Goal: Task Accomplishment & Management: Complete application form

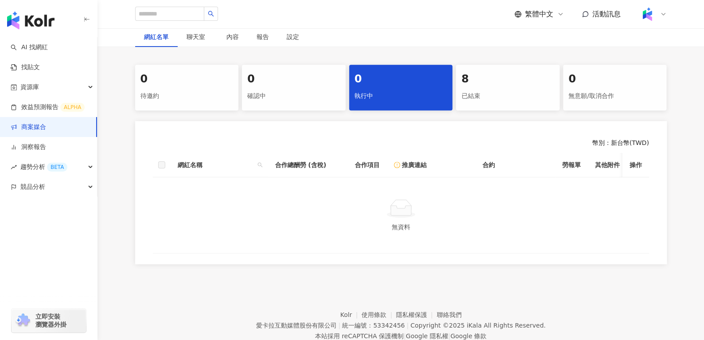
scroll to position [150, 0]
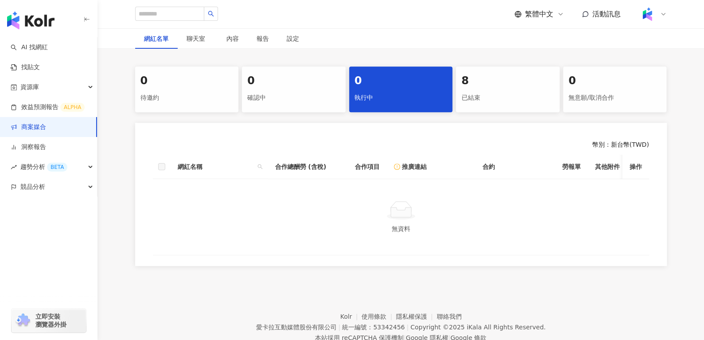
click at [496, 102] on div "已結束" at bounding box center [507, 97] width 93 height 15
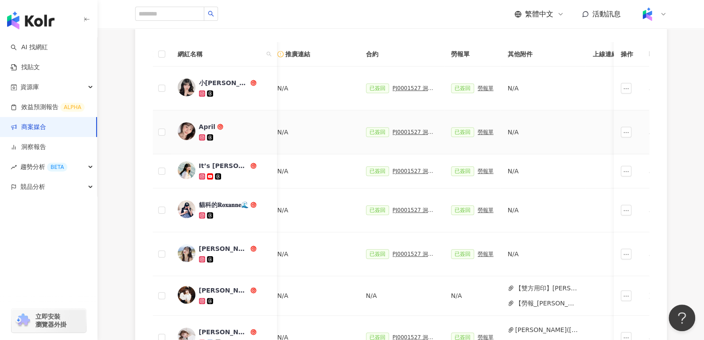
scroll to position [0, 167]
click at [398, 134] on div "PJ0001527 洞見數位_護妍天使爽膚棉_202505_KOL短影音" at bounding box center [414, 132] width 44 height 6
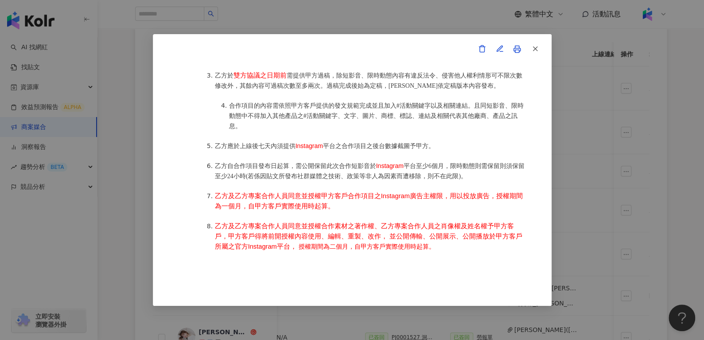
scroll to position [627, 0]
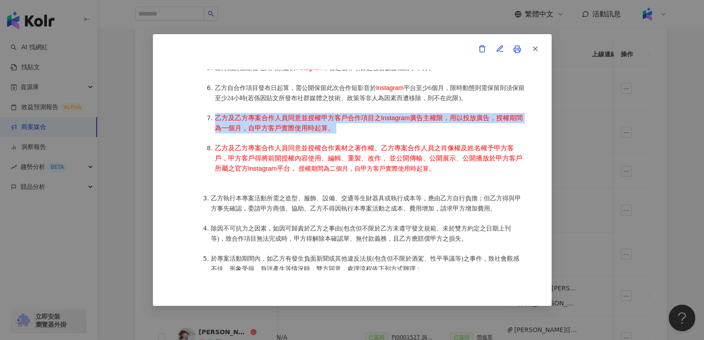
drag, startPoint x: 340, startPoint y: 130, endPoint x: 215, endPoint y: 120, distance: 125.9
click at [215, 120] on li "乙方及乙方專案合作人員同意並授權甲方客戶合作項目之Instagram廣告主權限，用以投放廣告，授權期間為一個月，自甲方客戶實際使用時起算。" at bounding box center [370, 123] width 310 height 20
copy li "乙方及乙方專案合作人員同意並授權甲方客戶合作項目之Instagram廣告主權限，用以投放廣告，授權期間為一個月，自甲方客戶實際使用時起算。"
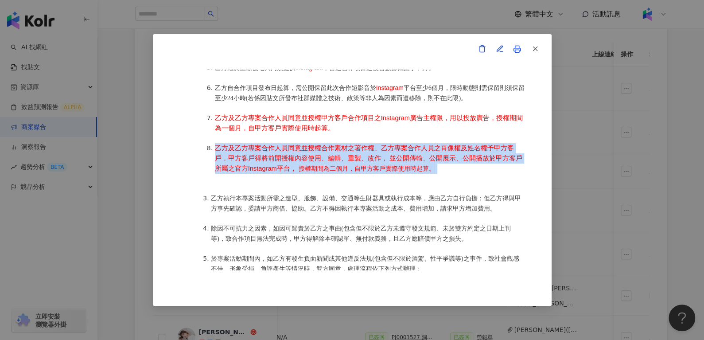
drag, startPoint x: 444, startPoint y: 174, endPoint x: 212, endPoint y: 152, distance: 233.3
click at [215, 152] on li "乙方及乙方專案合作人員同意並授權合作素材之著作權、乙方專案合作人員之肖像權及姓名權予甲方客戶，甲方客戶得將前開授權內容使用、編輯、重製、改作， 並公開傳輸、公…" at bounding box center [370, 158] width 310 height 31
copy li "乙方及乙方專案合作人員同意並授權合作素材之著作權、乙方專案合作人員之肖像權及姓名權予甲方客戶，甲方客戶得將前開授權內容使用、編輯、重製、改作， 並公開傳輸、公…"
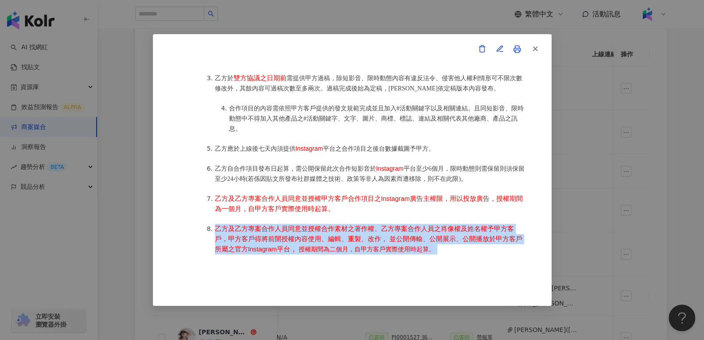
scroll to position [536, 0]
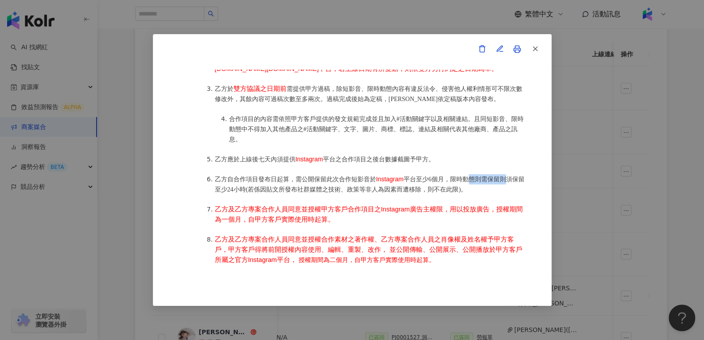
drag, startPoint x: 469, startPoint y: 185, endPoint x: 505, endPoint y: 184, distance: 36.4
click at [505, 184] on span "平台至少6個月，限時動態則需保留則須保留至少24小時(若係因貼文所發布社群媒體之技術、政策等非人為因素而遭移除，則不在此限)。" at bounding box center [370, 184] width 310 height 17
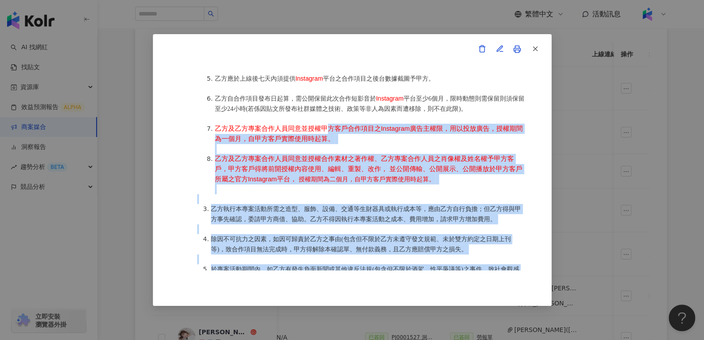
drag, startPoint x: 325, startPoint y: 215, endPoint x: 444, endPoint y: 269, distance: 130.1
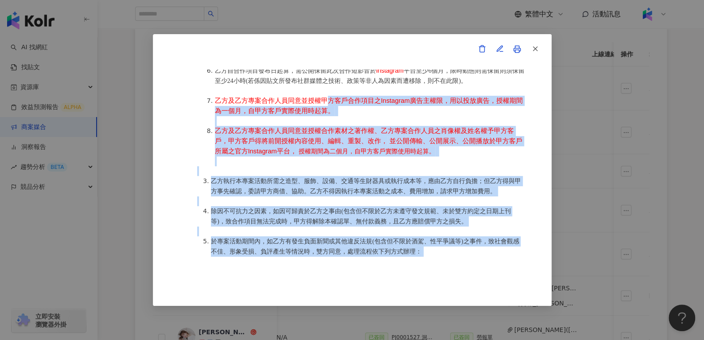
click at [410, 121] on ol "合作項目： Instagram 短影音一則＋ Instagram 限時動態一則(附指定資訊與連結) 執行時間： 乙方應於2025年6月25日至2025年6月3…" at bounding box center [361, 40] width 328 height 251
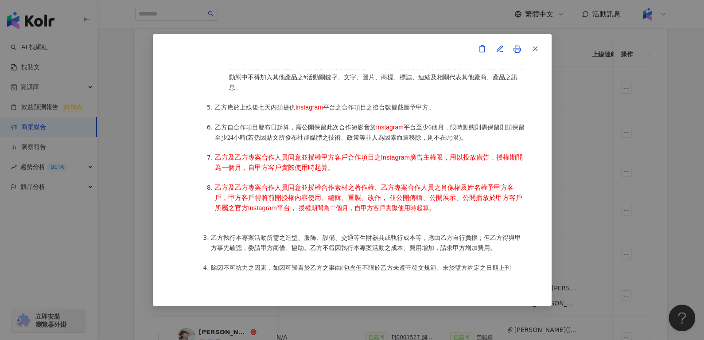
scroll to position [587, 0]
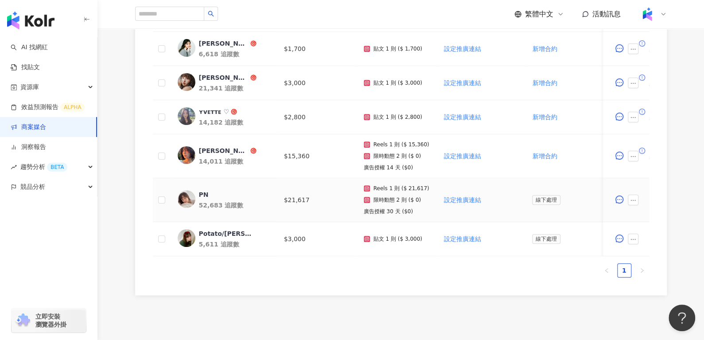
click at [200, 195] on div "PN" at bounding box center [204, 194] width 10 height 9
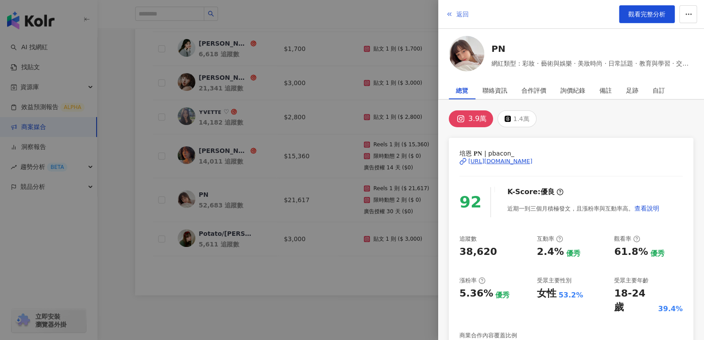
click at [457, 9] on button "返回" at bounding box center [457, 14] width 24 height 18
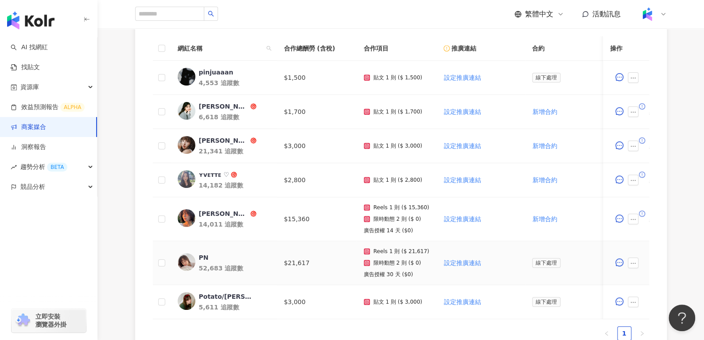
scroll to position [270, 0]
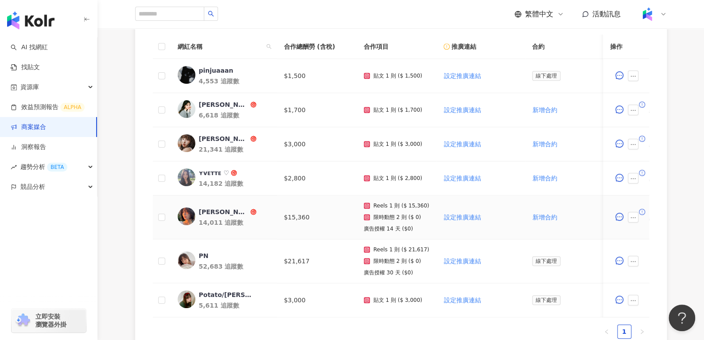
click at [205, 208] on div "李昕" at bounding box center [224, 211] width 50 height 9
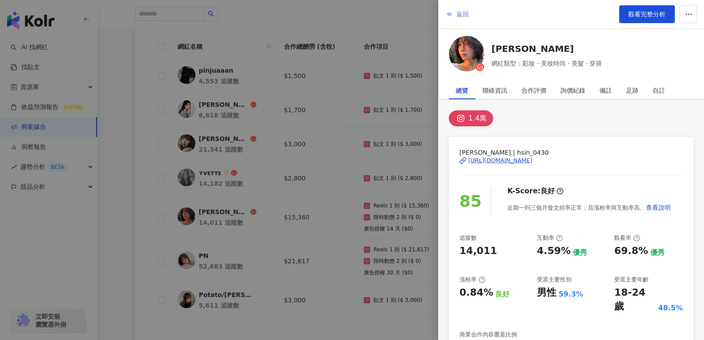
click at [455, 12] on button "返回" at bounding box center [457, 14] width 24 height 18
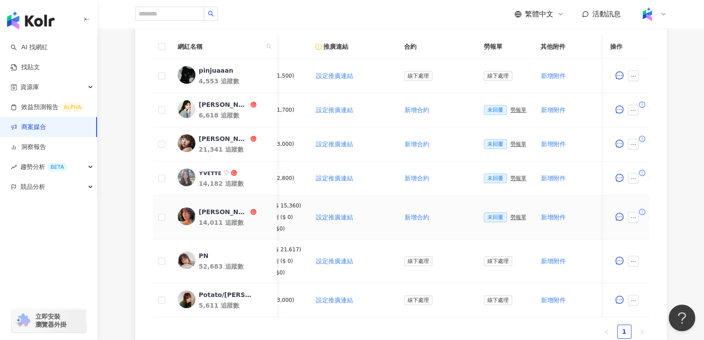
scroll to position [0, 152]
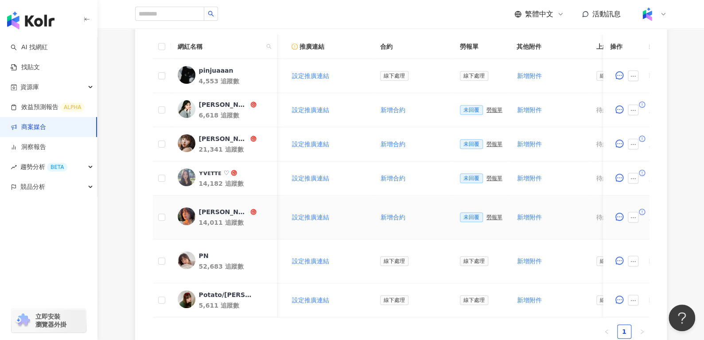
click at [487, 217] on div "勞報單" at bounding box center [495, 217] width 16 height 6
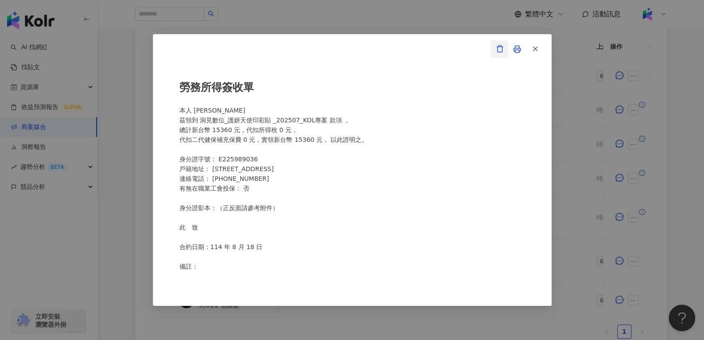
click at [504, 42] on button "button" at bounding box center [500, 49] width 18 height 18
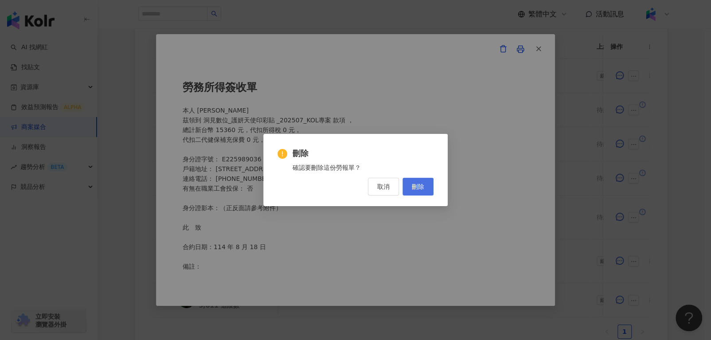
click at [429, 190] on button "刪除" at bounding box center [417, 187] width 31 height 18
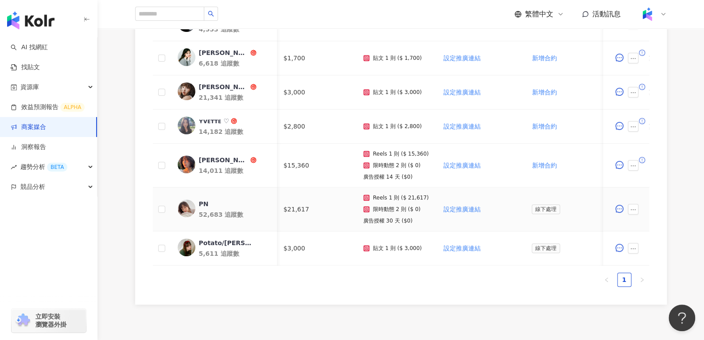
scroll to position [0, 0]
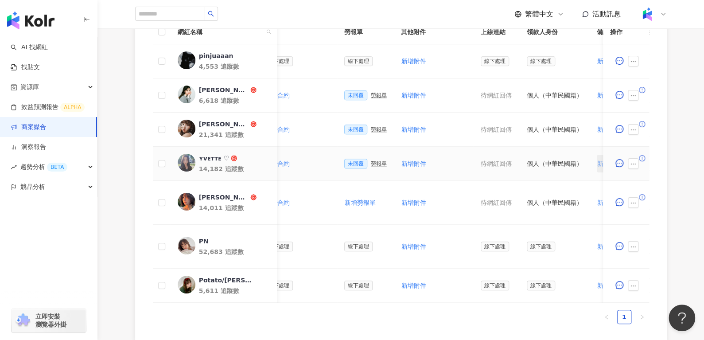
scroll to position [0, 275]
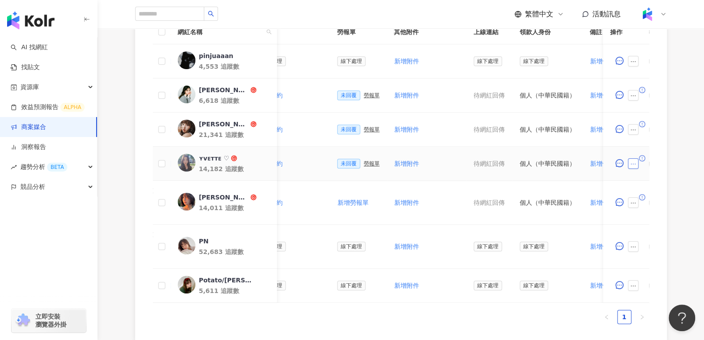
click at [633, 163] on icon "ellipsis" at bounding box center [633, 164] width 6 height 6
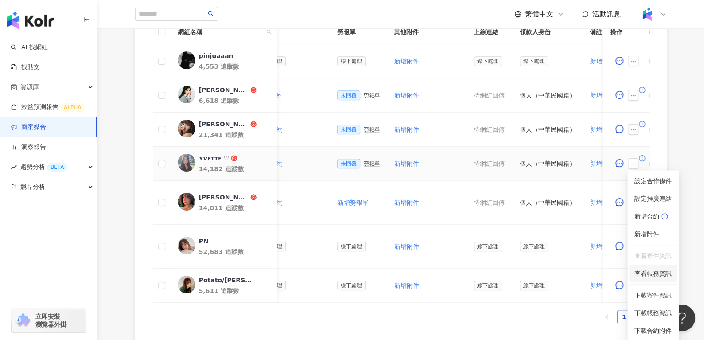
click at [643, 270] on span "查看帳務資訊" at bounding box center [653, 274] width 37 height 10
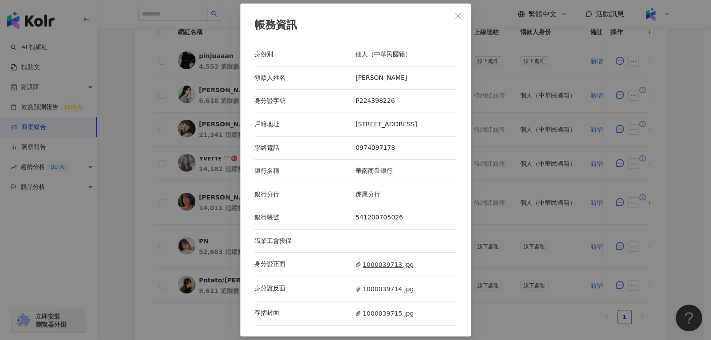
click at [365, 261] on span "1000039713.jpg" at bounding box center [384, 265] width 58 height 10
click at [378, 289] on span "1000039714.jpg" at bounding box center [384, 289] width 58 height 10
click at [384, 308] on span "1000039715.jpg" at bounding box center [384, 313] width 58 height 10
click at [459, 20] on icon "close" at bounding box center [457, 15] width 7 height 7
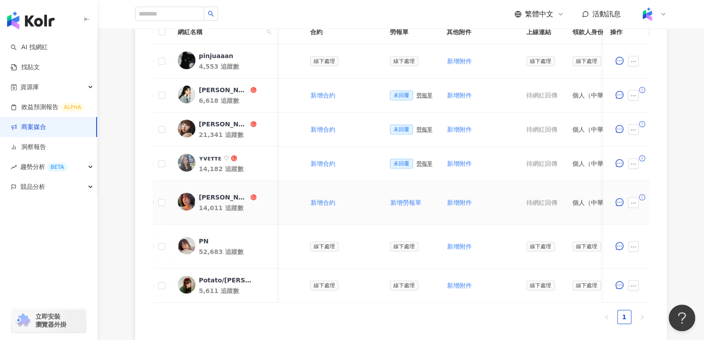
scroll to position [0, 187]
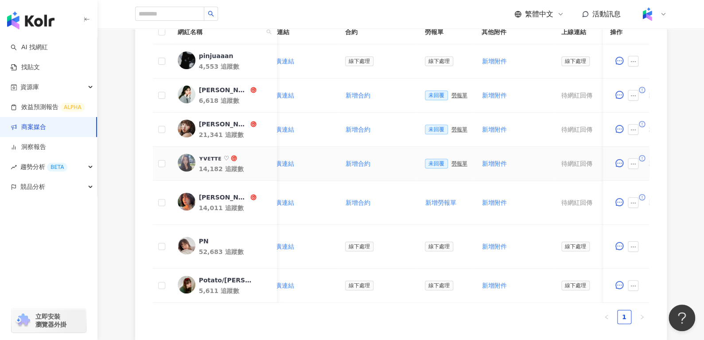
click at [455, 162] on div "勞報單" at bounding box center [460, 163] width 16 height 6
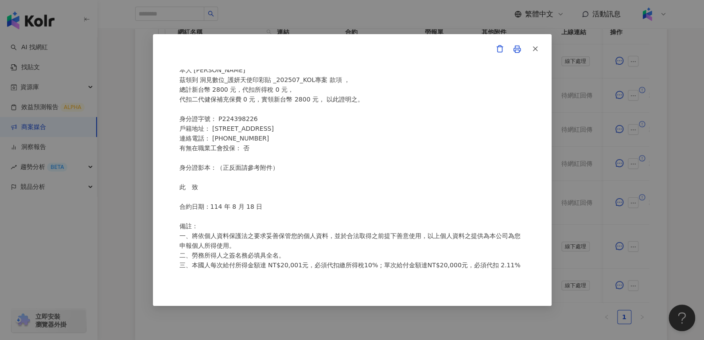
scroll to position [0, 0]
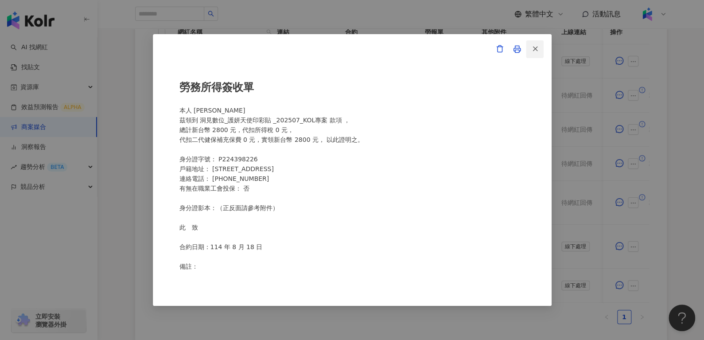
click at [535, 48] on icon "button" at bounding box center [535, 49] width 8 height 8
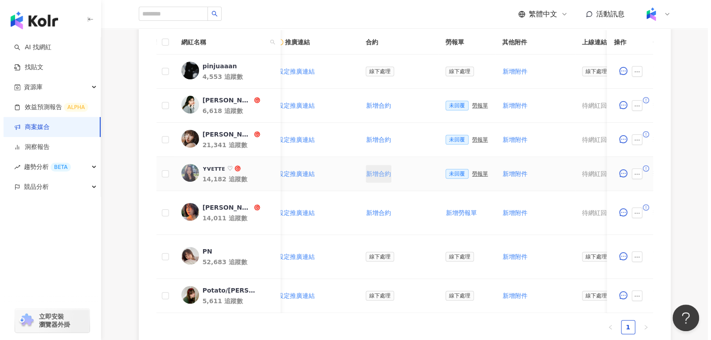
scroll to position [0, 170]
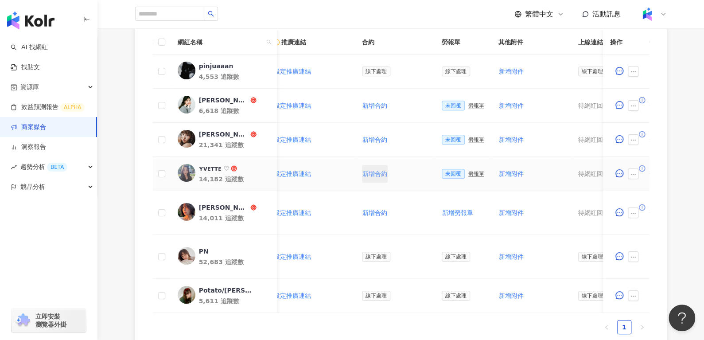
click at [376, 172] on span "新增合約" at bounding box center [375, 173] width 25 height 7
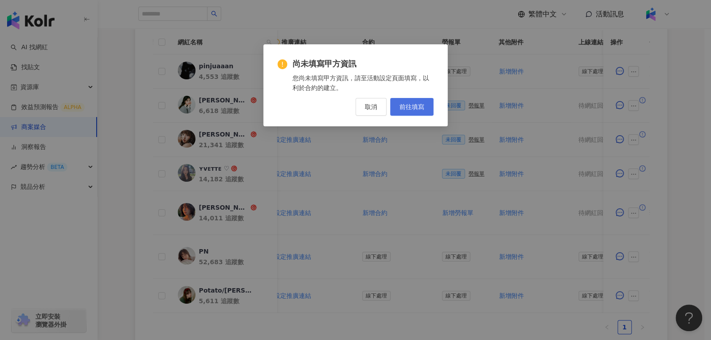
click at [404, 107] on span "前往填寫" at bounding box center [411, 106] width 25 height 7
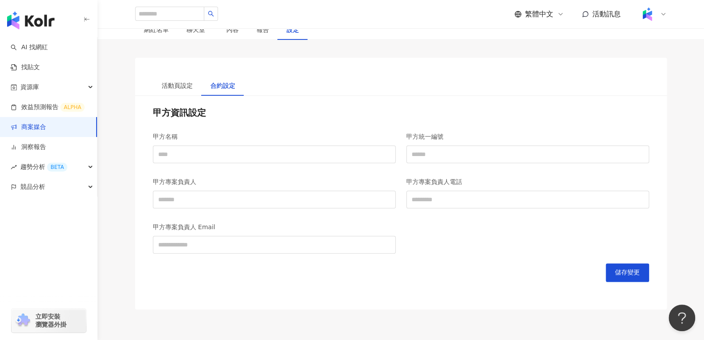
scroll to position [179, 0]
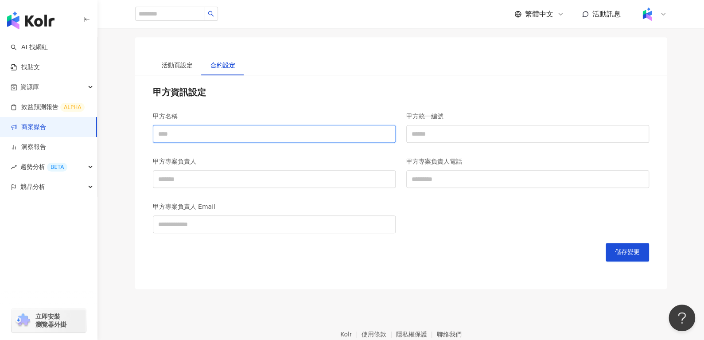
click at [219, 130] on input "甲方名稱" at bounding box center [274, 134] width 243 height 18
type input "**********"
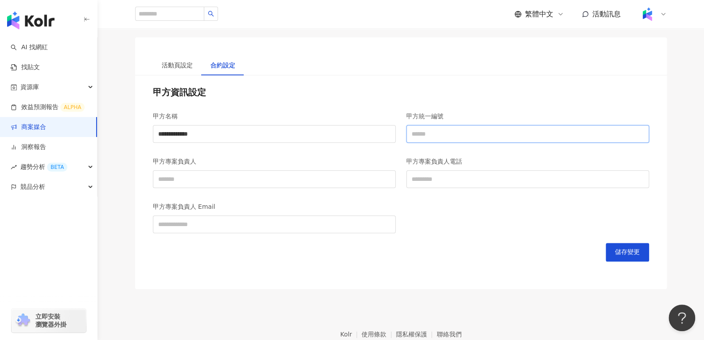
click at [435, 129] on input "甲方統一編號" at bounding box center [527, 134] width 243 height 18
type input "********"
click at [446, 171] on input "甲方專案負責人電話" at bounding box center [527, 179] width 243 height 18
type input "**********"
click at [226, 176] on input "甲方專案負責人" at bounding box center [274, 179] width 243 height 18
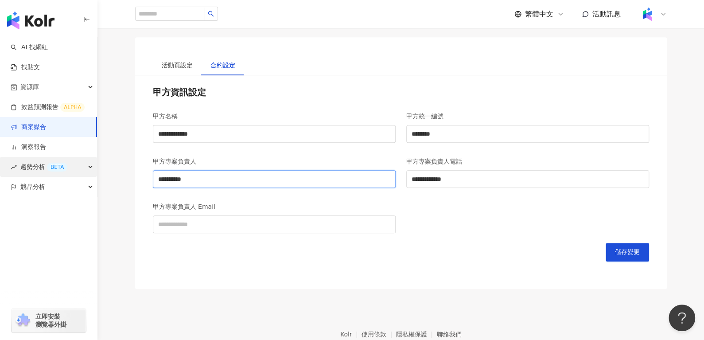
drag, startPoint x: 178, startPoint y: 179, endPoint x: 76, endPoint y: 174, distance: 102.5
click at [76, 174] on div "AI 找網紅 找貼文 資源庫 效益預測報告 ALPHA 商案媒合 洞察報告 趨勢分析 BETA 競品分析 立即安裝 瀏覽器外掛 繁體中文 活動訊息 活動列表 …" at bounding box center [352, 104] width 704 height 566
paste input "*******"
type input "**********"
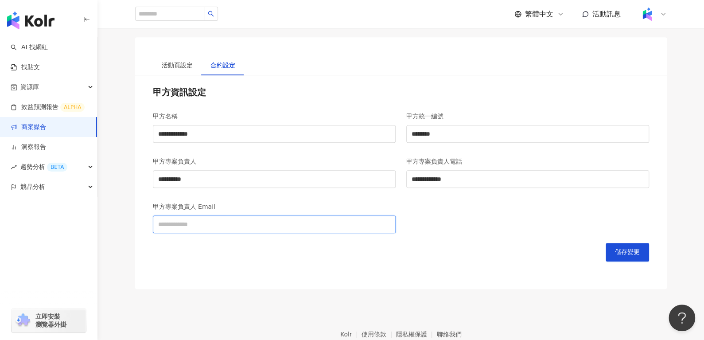
click at [201, 216] on input "甲方專案負責人 Email" at bounding box center [274, 224] width 243 height 18
type input "**********"
click at [239, 273] on div "**********" at bounding box center [401, 182] width 532 height 214
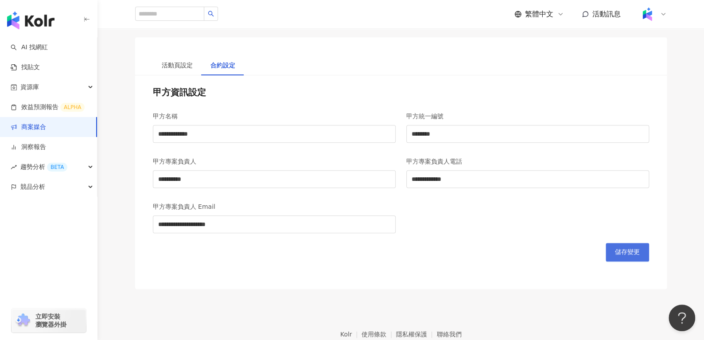
click at [620, 250] on span "儲存變更" at bounding box center [627, 252] width 25 height 7
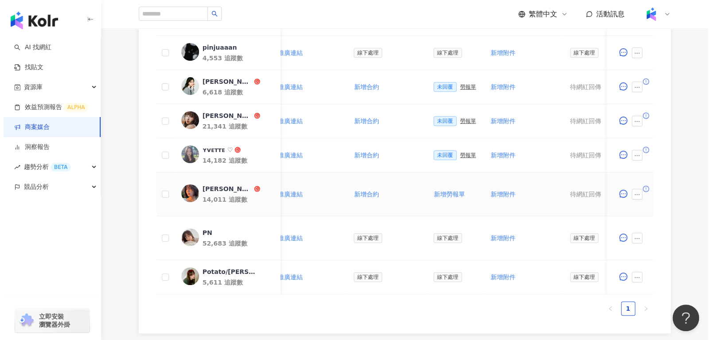
scroll to position [292, 0]
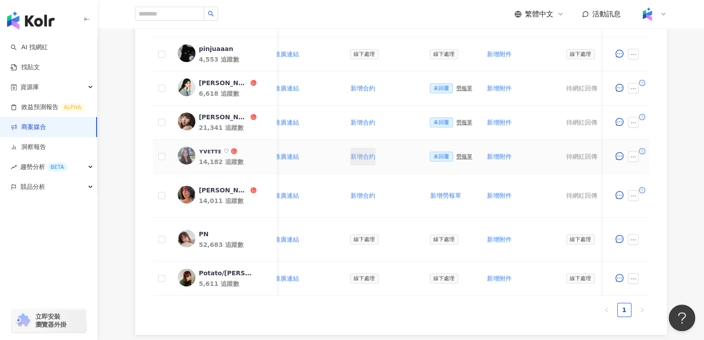
click at [362, 155] on span "新增合約" at bounding box center [363, 156] width 25 height 7
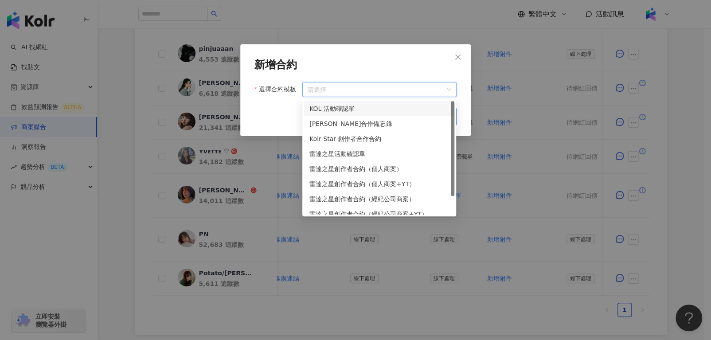
click at [402, 86] on input "選擇合約模板" at bounding box center [380, 89] width 144 height 14
click at [398, 108] on div "KOL 活動確認單" at bounding box center [379, 109] width 140 height 10
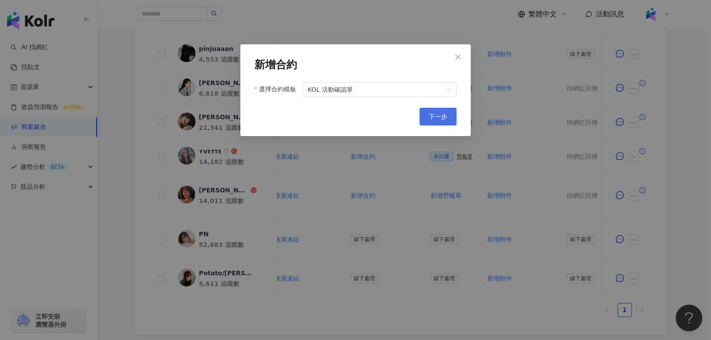
click at [427, 113] on button "下一步" at bounding box center [437, 117] width 37 height 18
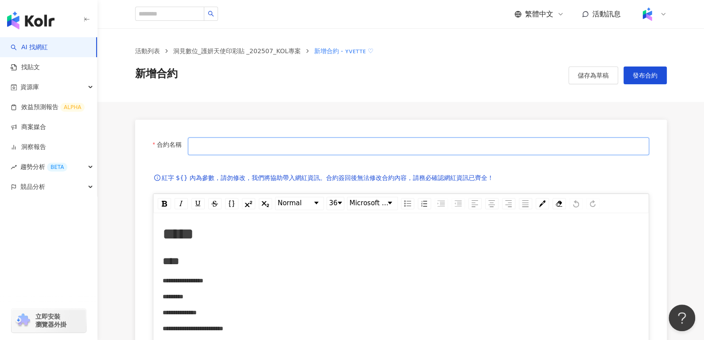
click at [423, 149] on input "合約名稱" at bounding box center [418, 146] width 461 height 18
click at [282, 145] on input "*******" at bounding box center [418, 146] width 461 height 18
drag, startPoint x: 282, startPoint y: 145, endPoint x: 164, endPoint y: 156, distance: 118.0
paste input "**********"
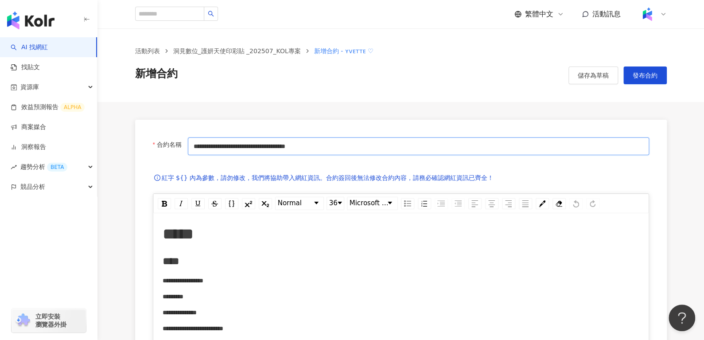
drag, startPoint x: 226, startPoint y: 146, endPoint x: 259, endPoint y: 148, distance: 32.8
click at [259, 148] on input "**********" at bounding box center [418, 146] width 461 height 18
type input "**********"
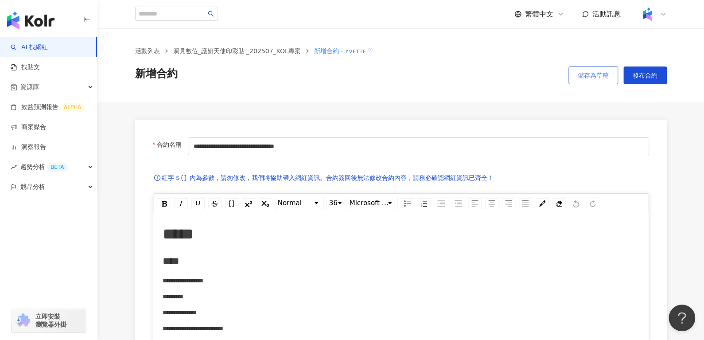
click at [593, 72] on span "儲存為草稿" at bounding box center [593, 75] width 31 height 7
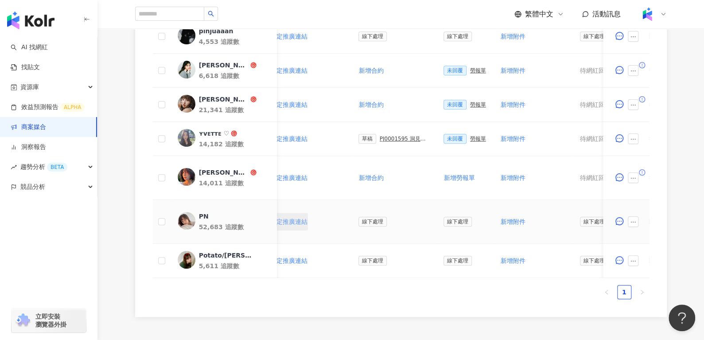
scroll to position [0, 200]
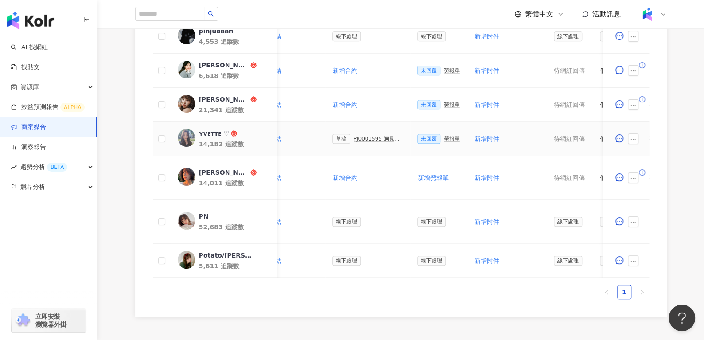
click at [354, 136] on div "PJ0001595 洞⾒數位_護妍天使印彩貼 _202507_KOL專案" at bounding box center [379, 139] width 50 height 6
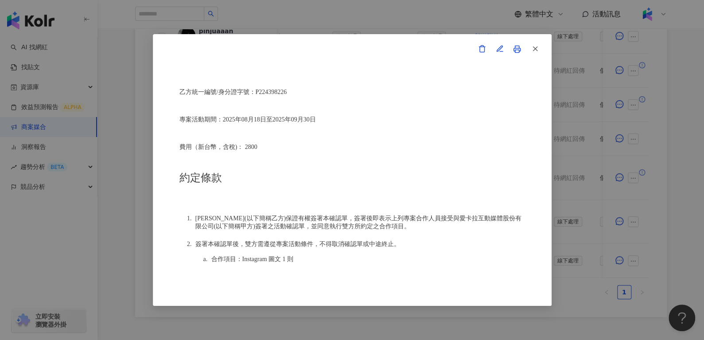
scroll to position [319, 0]
click at [497, 49] on icon "button" at bounding box center [500, 49] width 8 height 8
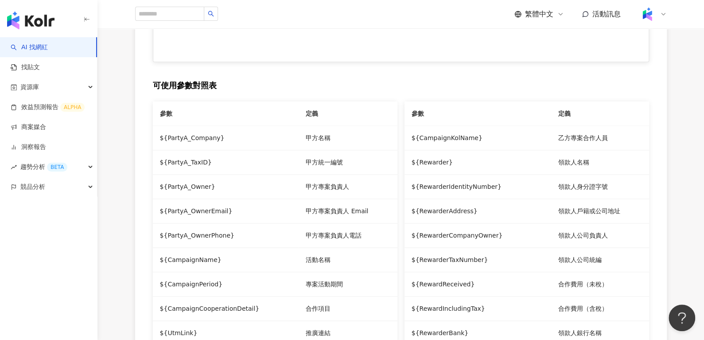
type input "**********"
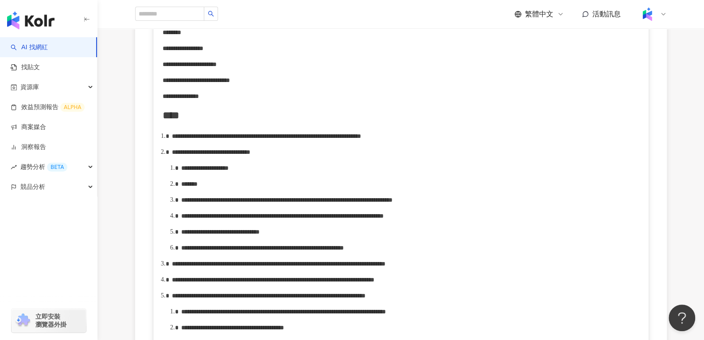
scroll to position [371, 0]
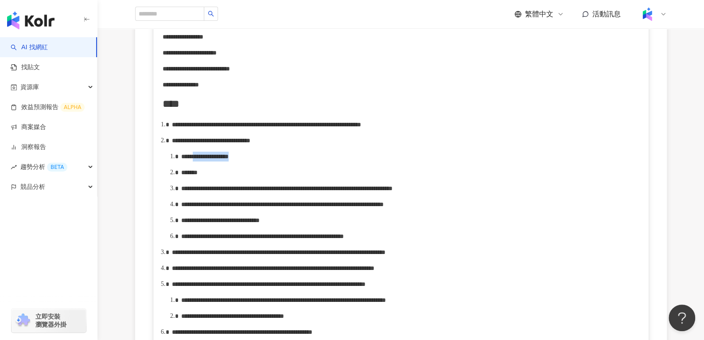
drag, startPoint x: 213, startPoint y: 179, endPoint x: 269, endPoint y: 177, distance: 55.9
click at [269, 161] on div "**********" at bounding box center [410, 157] width 459 height 10
click at [250, 144] on span "**********" at bounding box center [211, 140] width 78 height 6
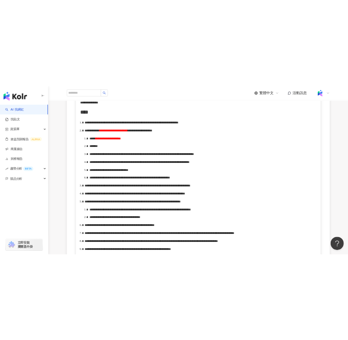
scroll to position [458, 0]
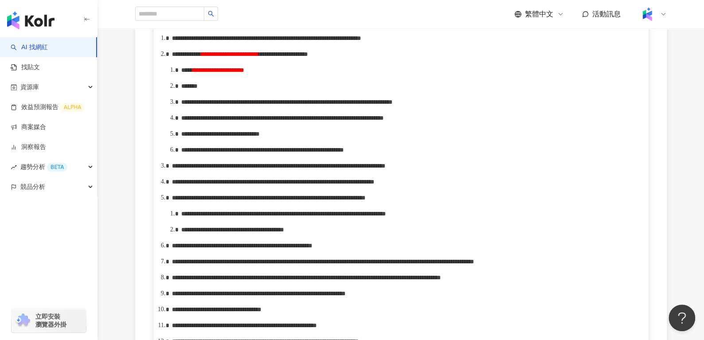
click at [257, 91] on div "*******" at bounding box center [410, 86] width 459 height 10
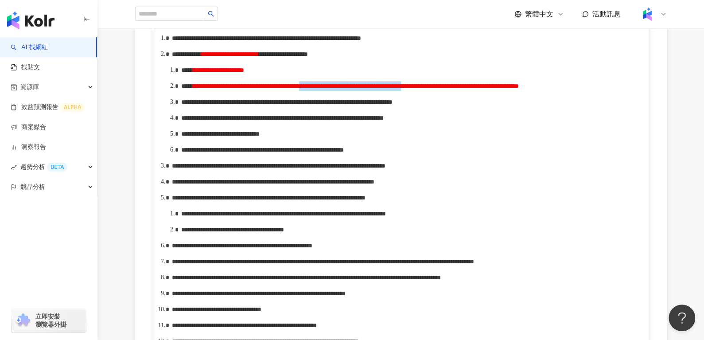
drag, startPoint x: 445, startPoint y: 107, endPoint x: 582, endPoint y: 105, distance: 137.0
click at [519, 89] on span "**********" at bounding box center [356, 86] width 326 height 6
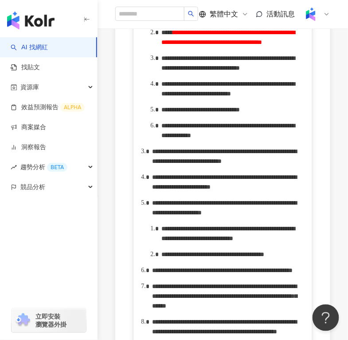
scroll to position [573, 0]
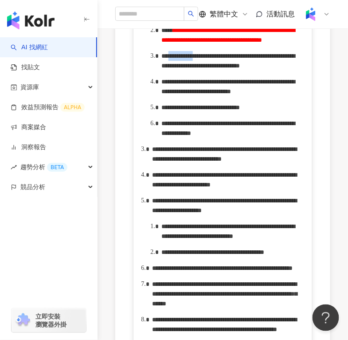
drag, startPoint x: 179, startPoint y: 141, endPoint x: 212, endPoint y: 143, distance: 33.8
click at [212, 69] on span "**********" at bounding box center [227, 61] width 133 height 16
drag, startPoint x: 287, startPoint y: 138, endPoint x: 199, endPoint y: 150, distance: 88.5
click at [199, 69] on span "**********" at bounding box center [229, 61] width 136 height 16
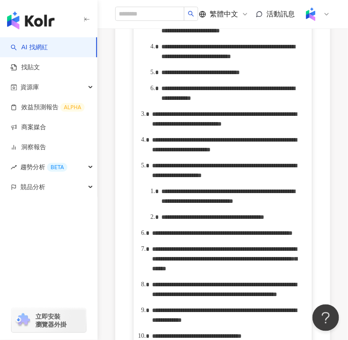
scroll to position [608, 0]
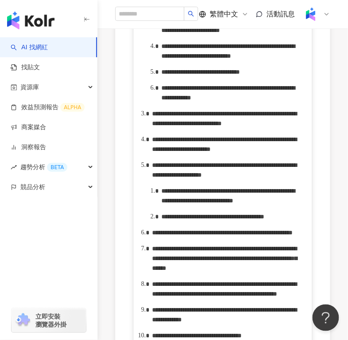
click at [235, 59] on span "**********" at bounding box center [227, 51] width 133 height 16
drag, startPoint x: 289, startPoint y: 109, endPoint x: 186, endPoint y: 115, distance: 103.0
click at [186, 33] on span "**********" at bounding box center [229, 25] width 136 height 16
copy span "*****"
click at [283, 59] on span "**********" at bounding box center [227, 51] width 133 height 16
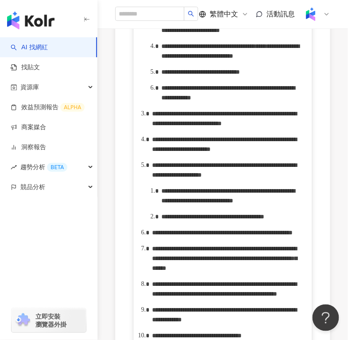
scroll to position [636, 0]
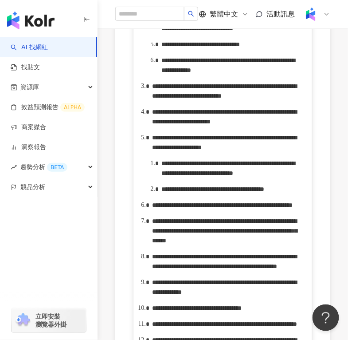
click at [250, 49] on div "**********" at bounding box center [232, 44] width 142 height 10
click at [214, 73] on span "**********" at bounding box center [230, 65] width 138 height 16
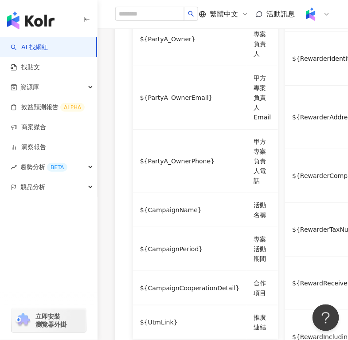
scroll to position [1305, 0]
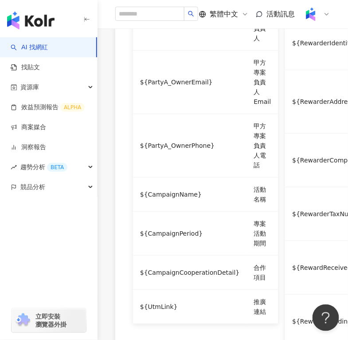
drag, startPoint x: 207, startPoint y: 88, endPoint x: 244, endPoint y: 92, distance: 37.0
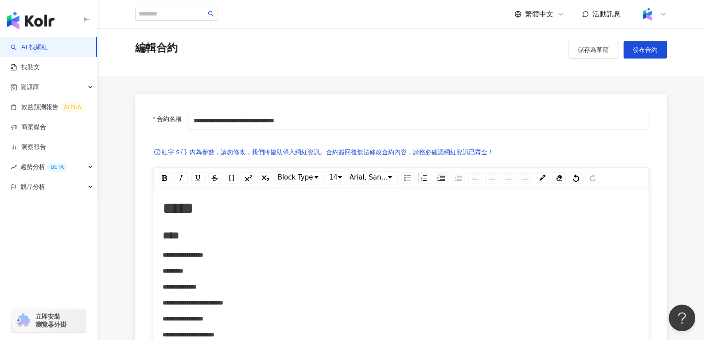
scroll to position [0, 0]
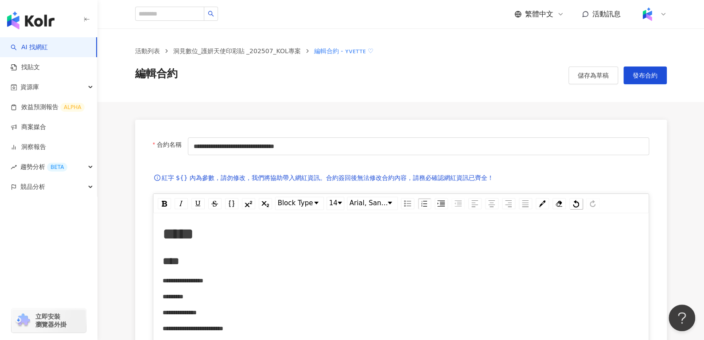
click at [579, 201] on div "rdw-history-control" at bounding box center [576, 203] width 13 height 11
click at [570, 205] on div "rdw-history-control" at bounding box center [576, 203] width 13 height 11
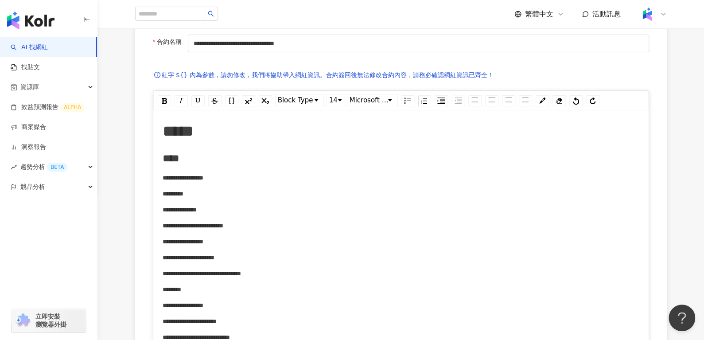
scroll to position [35, 0]
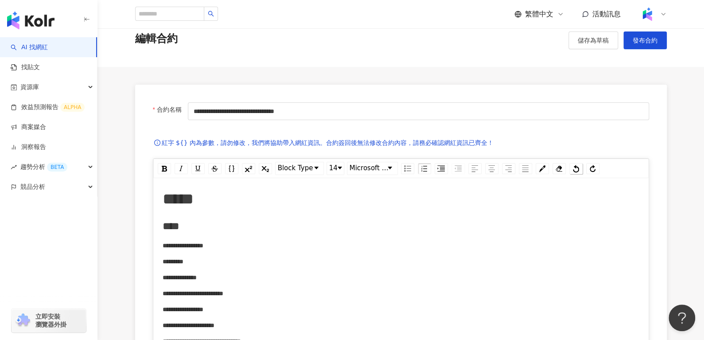
click at [575, 169] on img "rdw-history-control" at bounding box center [576, 169] width 6 height 8
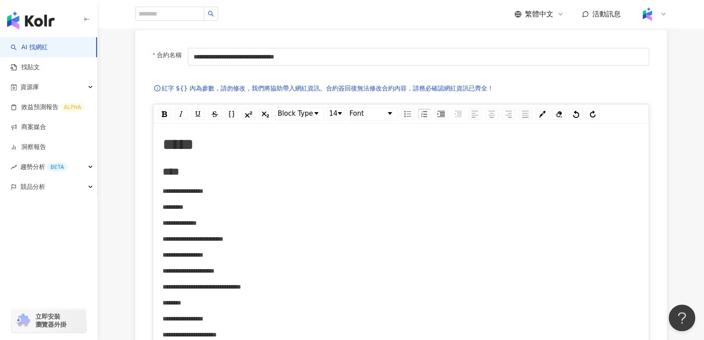
scroll to position [0, 0]
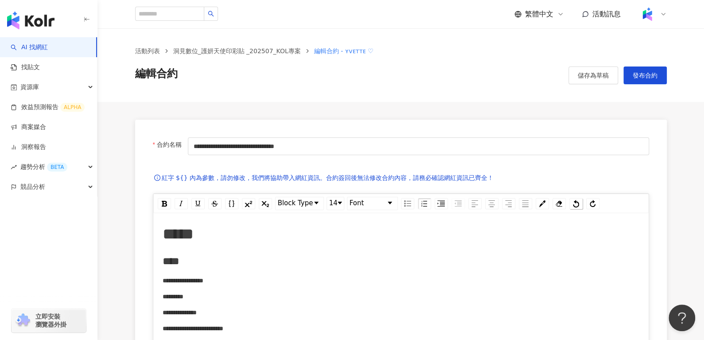
click at [575, 204] on img "rdw-history-control" at bounding box center [576, 204] width 6 height 8
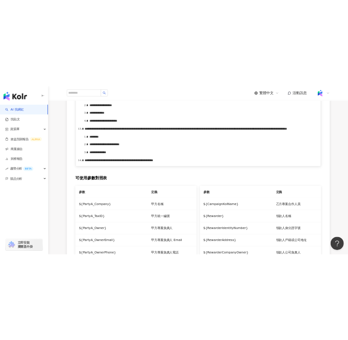
scroll to position [793, 0]
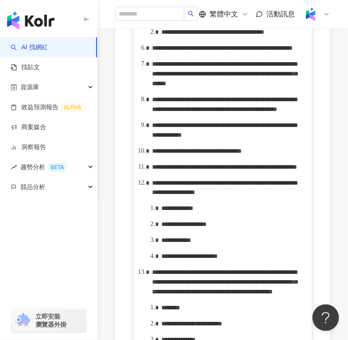
click at [213, 19] on span "**********" at bounding box center [227, 11] width 133 height 16
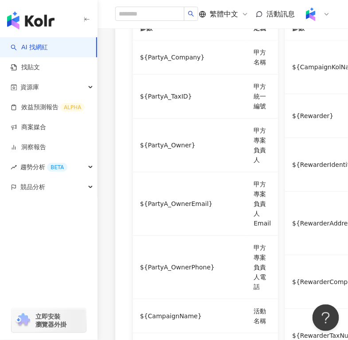
scroll to position [1184, 0]
drag, startPoint x: 208, startPoint y: 207, endPoint x: 244, endPoint y: 211, distance: 36.1
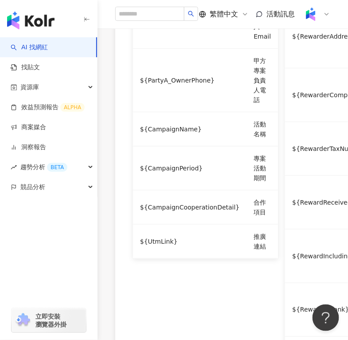
scroll to position [1375, 0]
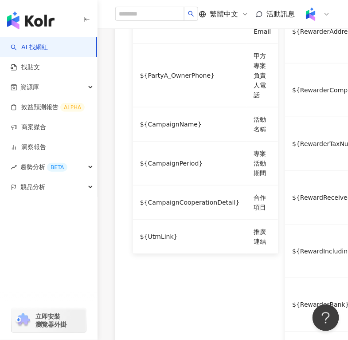
drag, startPoint x: 236, startPoint y: 145, endPoint x: 173, endPoint y: 156, distance: 63.8
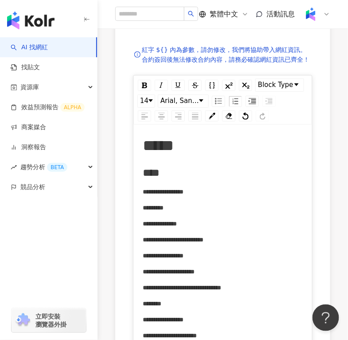
scroll to position [0, 0]
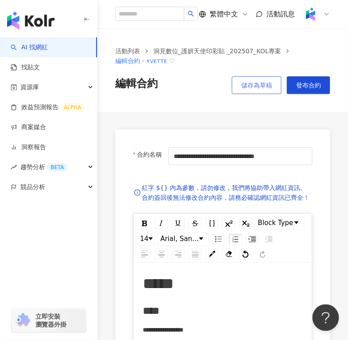
click at [254, 88] on span "儲存為草稿" at bounding box center [256, 85] width 31 height 7
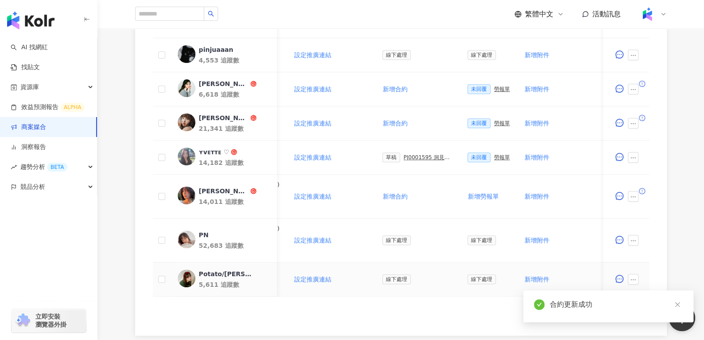
scroll to position [0, 210]
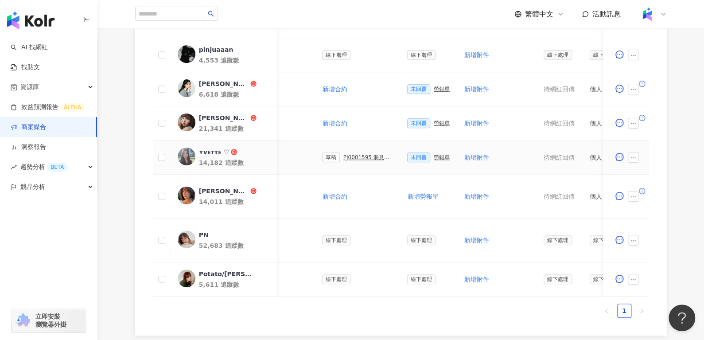
click at [363, 155] on div "PJ0001595 洞⾒數位_護妍天使印彩貼 _202507_KOL專案" at bounding box center [369, 157] width 50 height 6
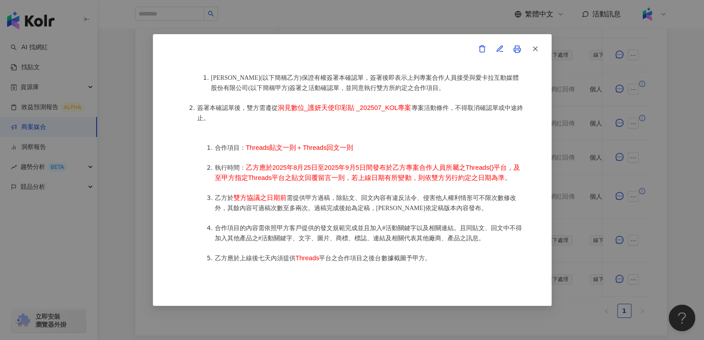
scroll to position [428, 0]
click at [533, 57] on button "button" at bounding box center [535, 49] width 18 height 18
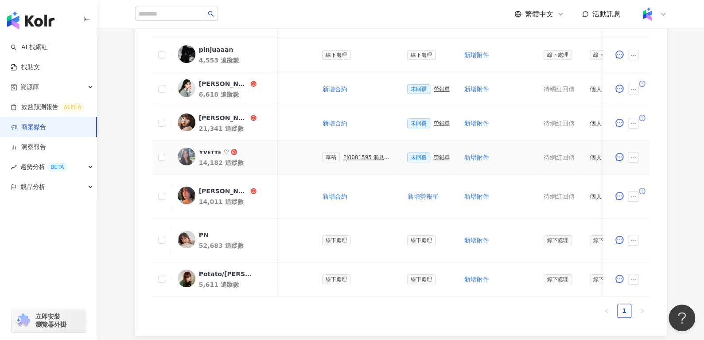
click at [204, 151] on div "ʏvᴇᴛᴛᴇ ♡" at bounding box center [214, 152] width 31 height 9
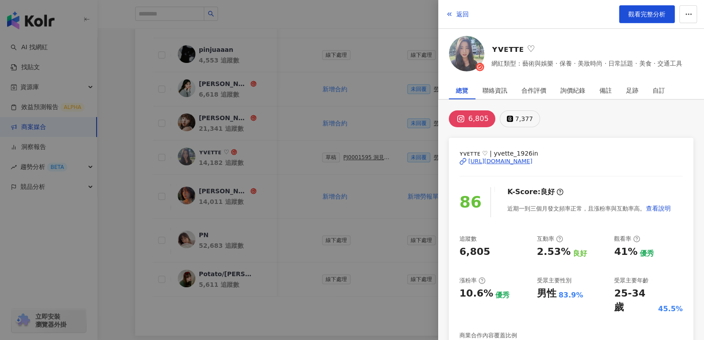
click at [523, 121] on div "7,377" at bounding box center [524, 119] width 18 height 12
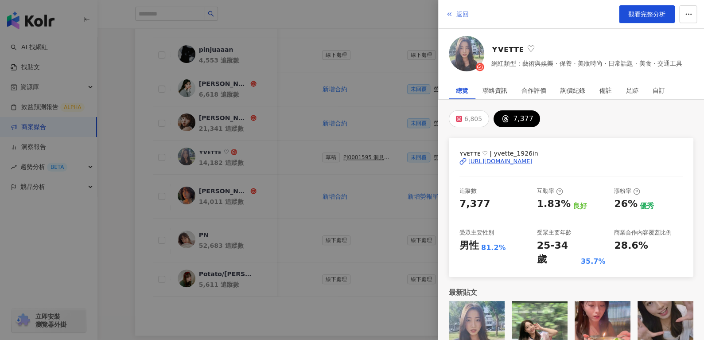
click at [455, 12] on button "返回" at bounding box center [457, 14] width 24 height 18
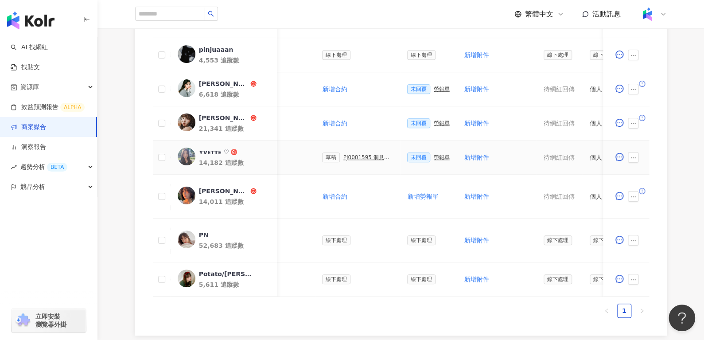
click at [369, 150] on td "草稿 PJ0001595 洞⾒數位_護妍天使印彩貼 _202507_KOL專案" at bounding box center [357, 158] width 85 height 34
click at [369, 152] on div "草稿 PJ0001595 洞⾒數位_護妍天使印彩貼 _202507_KOL專案" at bounding box center [357, 157] width 71 height 10
click at [369, 154] on div "PJ0001595 洞⾒數位_護妍天使印彩貼 _202507_KOL專案" at bounding box center [369, 157] width 50 height 6
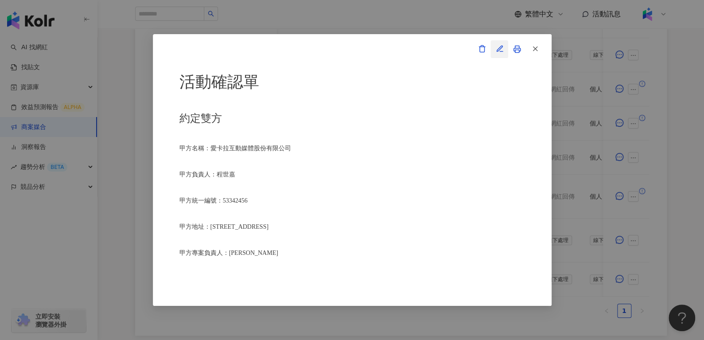
click at [496, 53] on icon "button" at bounding box center [500, 49] width 8 height 8
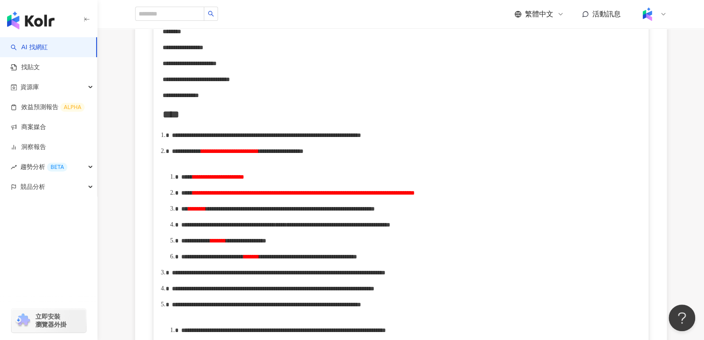
scroll to position [362, 0]
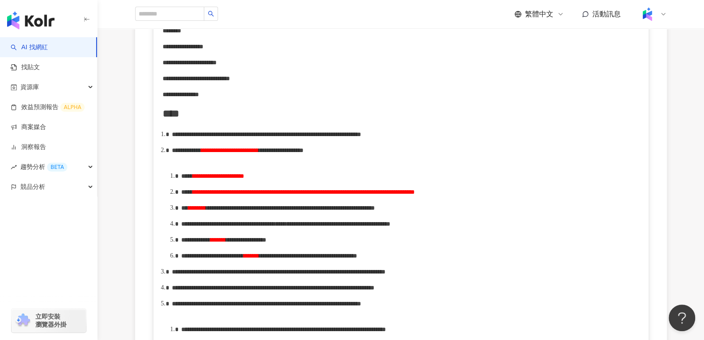
click at [415, 195] on span "**********" at bounding box center [304, 192] width 222 height 6
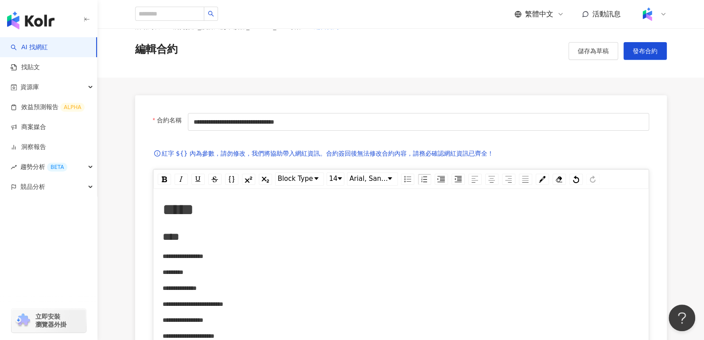
scroll to position [0, 0]
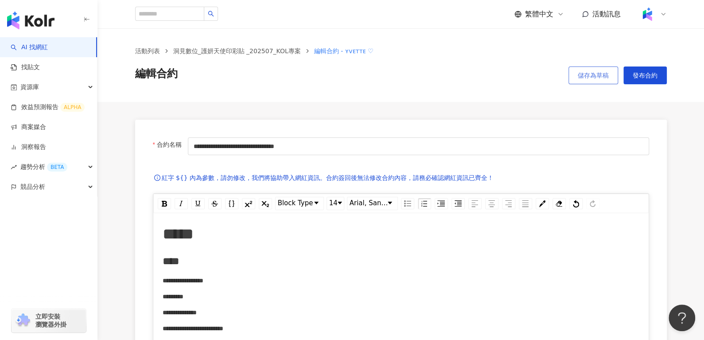
click at [599, 75] on span "儲存為草稿" at bounding box center [593, 75] width 31 height 7
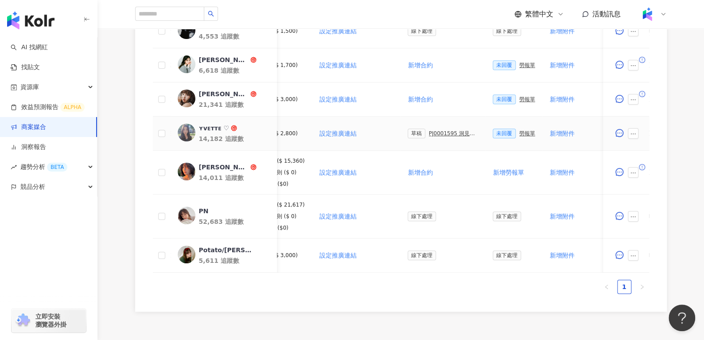
scroll to position [0, 125]
click at [517, 102] on div "未回覆 勞報單" at bounding box center [513, 99] width 43 height 10
click at [519, 99] on div "勞報單" at bounding box center [527, 99] width 16 height 6
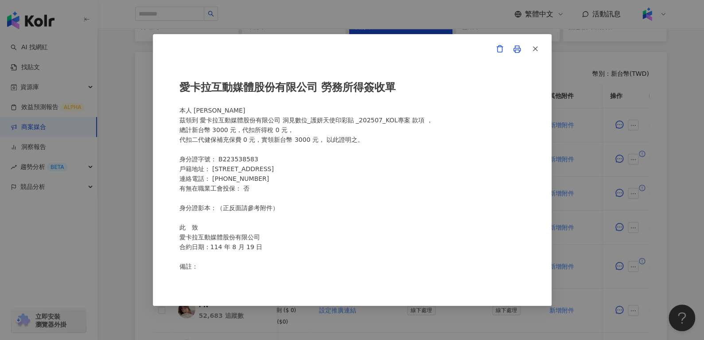
scroll to position [190, 0]
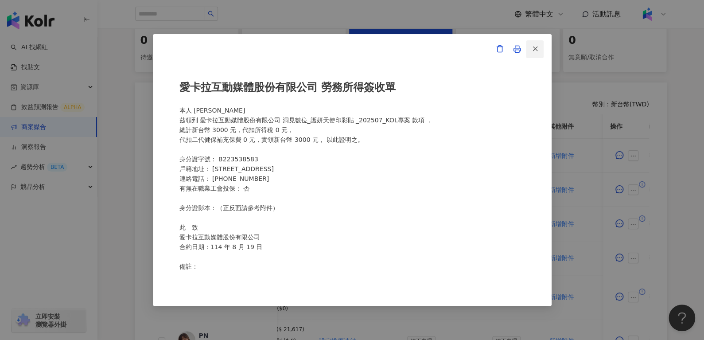
click at [531, 45] on icon "button" at bounding box center [535, 49] width 8 height 8
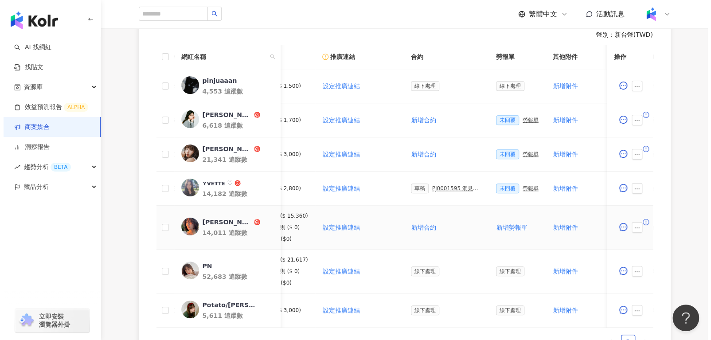
scroll to position [313, 0]
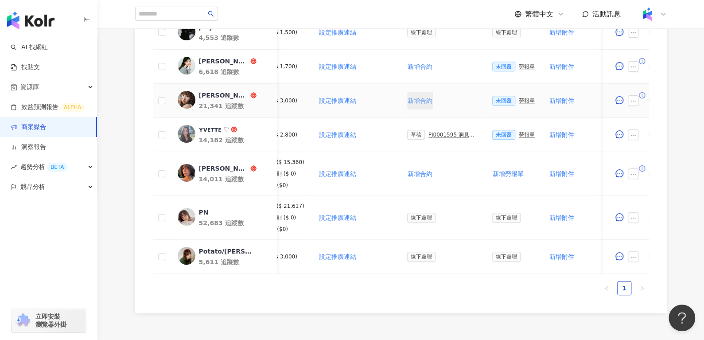
click at [423, 98] on span "新增合約" at bounding box center [420, 100] width 25 height 7
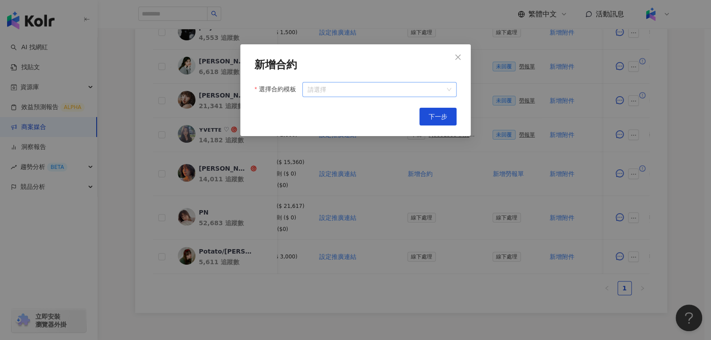
click at [409, 86] on input "選擇合約模板" at bounding box center [380, 89] width 144 height 14
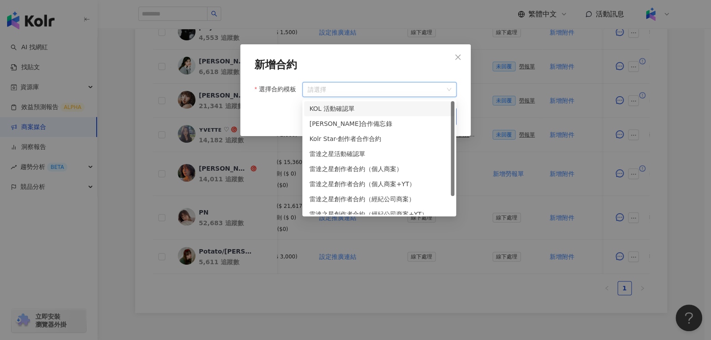
click at [407, 104] on div "KOL 活動確認單" at bounding box center [379, 109] width 140 height 10
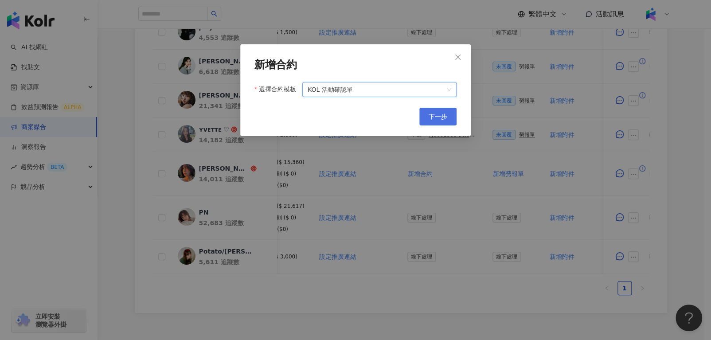
click at [442, 122] on button "下一步" at bounding box center [437, 117] width 37 height 18
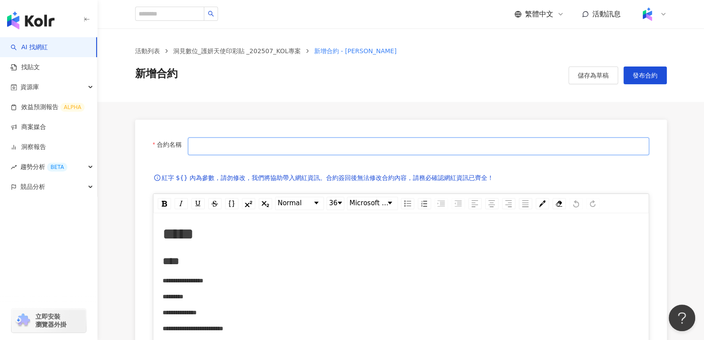
click at [322, 148] on input "合約名稱" at bounding box center [418, 146] width 461 height 18
type input "**********"
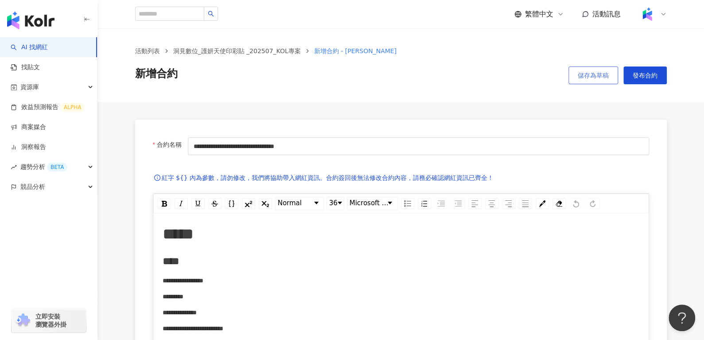
click at [591, 76] on span "儲存為草稿" at bounding box center [593, 75] width 31 height 7
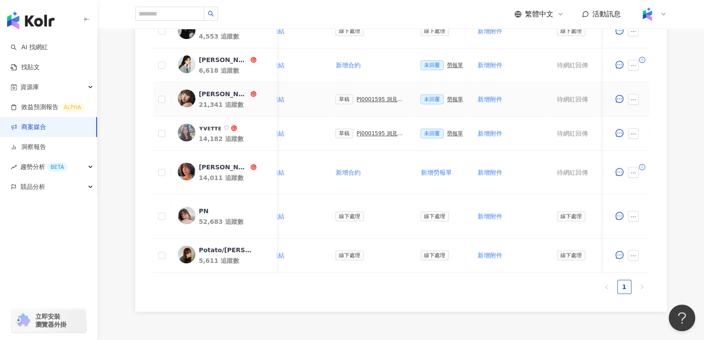
scroll to position [0, 201]
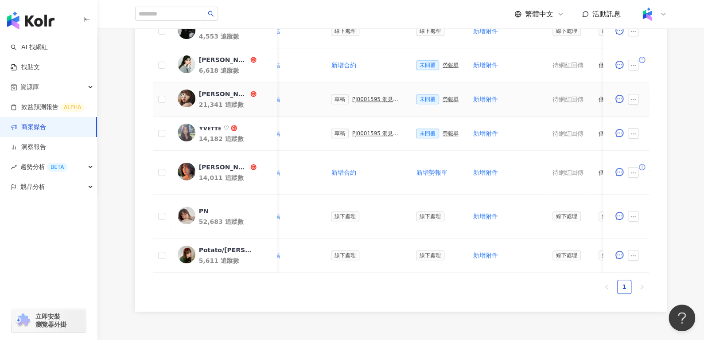
click at [363, 95] on div "草稿 PJ0001595 洞⾒數位_護妍天使印彩貼 _202507_KOL專案" at bounding box center [366, 99] width 71 height 10
click at [380, 98] on div "PJ0001595 洞⾒數位_護妍天使印彩貼 _202507_KOL專案" at bounding box center [377, 99] width 50 height 6
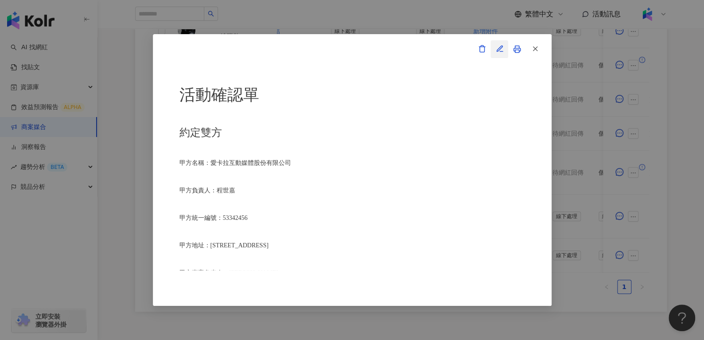
click at [506, 44] on button "button" at bounding box center [500, 49] width 18 height 18
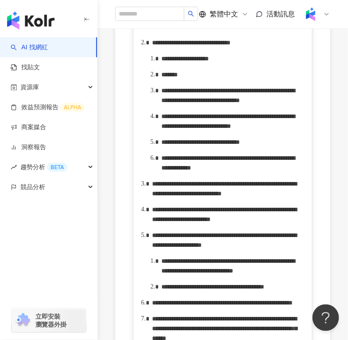
scroll to position [510, 0]
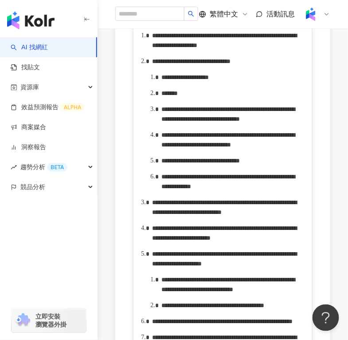
click at [230, 64] on span "**********" at bounding box center [191, 61] width 78 height 6
drag, startPoint x: 192, startPoint y: 137, endPoint x: 247, endPoint y: 138, distance: 55.0
click at [209, 80] on span "**********" at bounding box center [184, 77] width 47 height 6
click at [212, 98] on div "*******" at bounding box center [232, 93] width 142 height 10
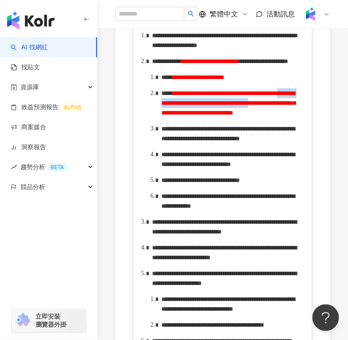
drag, startPoint x: 186, startPoint y: 176, endPoint x: 184, endPoint y: 184, distance: 7.2
click at [184, 116] on span "**********" at bounding box center [228, 103] width 134 height 26
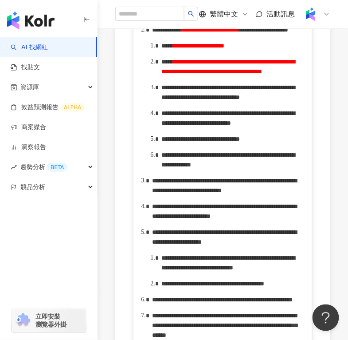
scroll to position [546, 0]
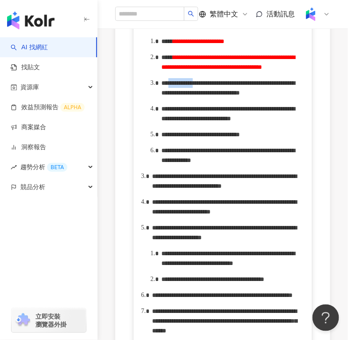
drag, startPoint x: 180, startPoint y: 177, endPoint x: 212, endPoint y: 178, distance: 31.9
click at [212, 96] on span "**********" at bounding box center [227, 88] width 133 height 16
drag, startPoint x: 286, startPoint y: 176, endPoint x: 199, endPoint y: 188, distance: 88.2
click at [199, 96] on span "**********" at bounding box center [229, 88] width 136 height 16
click at [293, 121] on span "**********" at bounding box center [227, 113] width 133 height 16
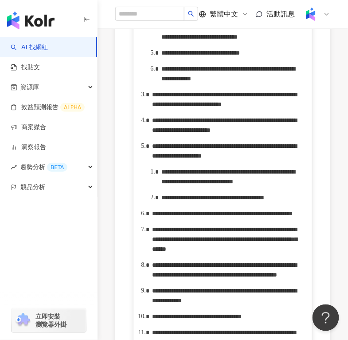
scroll to position [628, 0]
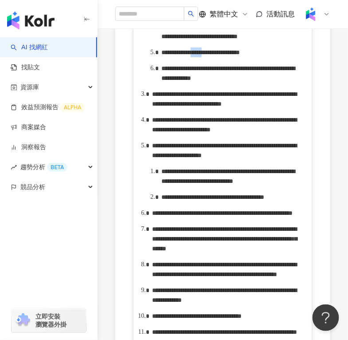
drag, startPoint x: 241, startPoint y: 194, endPoint x: 253, endPoint y: 200, distance: 12.9
click at [253, 57] on div "**********" at bounding box center [232, 52] width 142 height 10
click at [240, 55] on span "**********" at bounding box center [200, 52] width 78 height 6
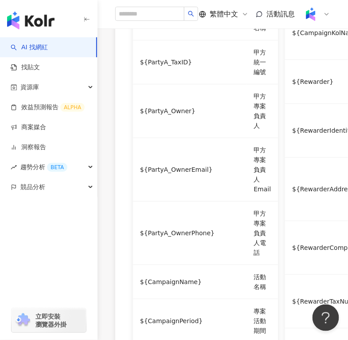
scroll to position [1220, 0]
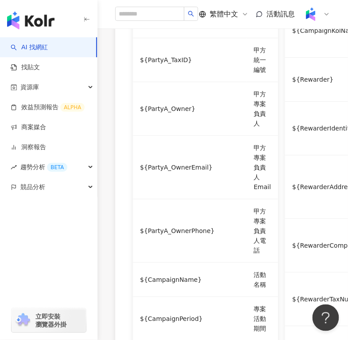
drag, startPoint x: 205, startPoint y: 183, endPoint x: 243, endPoint y: 180, distance: 37.8
drag, startPoint x: 239, startPoint y: 193, endPoint x: 273, endPoint y: 191, distance: 34.6
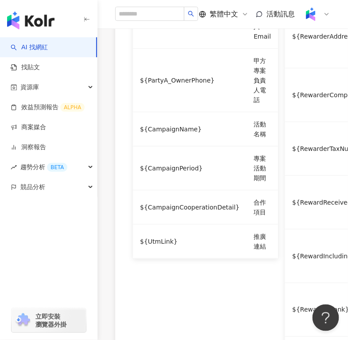
scroll to position [1377, 0]
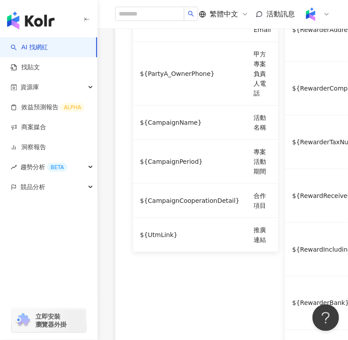
drag, startPoint x: 235, startPoint y: 154, endPoint x: 169, endPoint y: 166, distance: 67.2
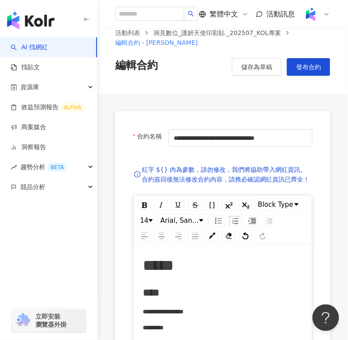
scroll to position [0, 0]
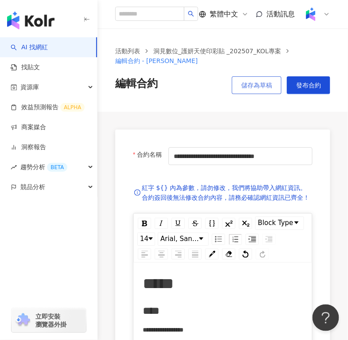
click at [250, 89] on span "儲存為草稿" at bounding box center [256, 85] width 31 height 7
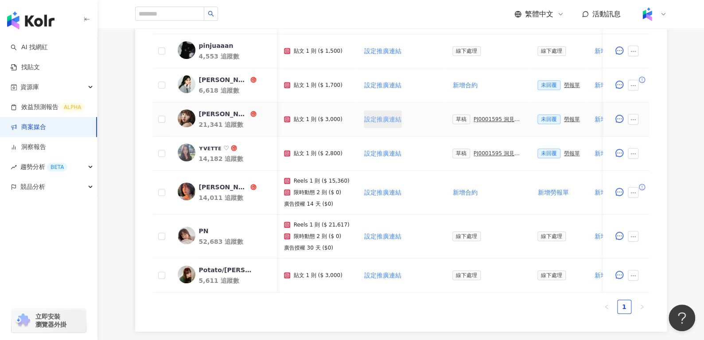
scroll to position [0, 82]
click at [480, 118] on div "PJ0001595 洞⾒數位_護妍天使印彩貼 _202507_KOL專案" at bounding box center [496, 119] width 50 height 6
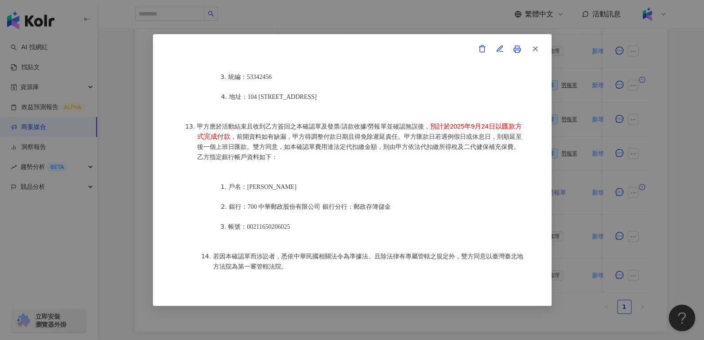
scroll to position [1105, 0]
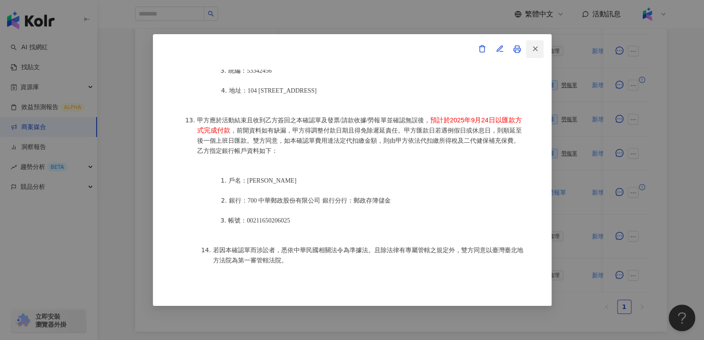
click at [538, 50] on icon "button" at bounding box center [535, 49] width 8 height 8
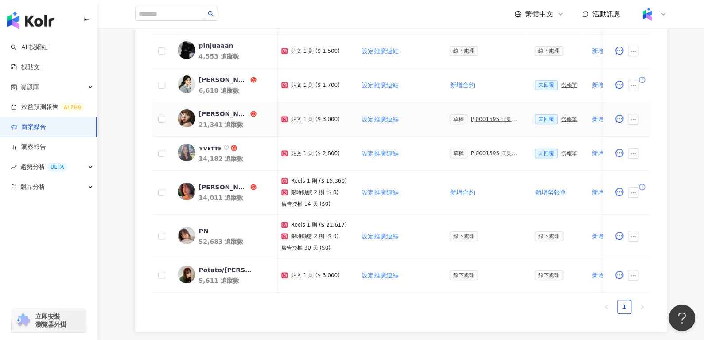
click at [638, 117] on span at bounding box center [635, 119] width 14 height 11
click at [637, 117] on button "button" at bounding box center [633, 119] width 11 height 11
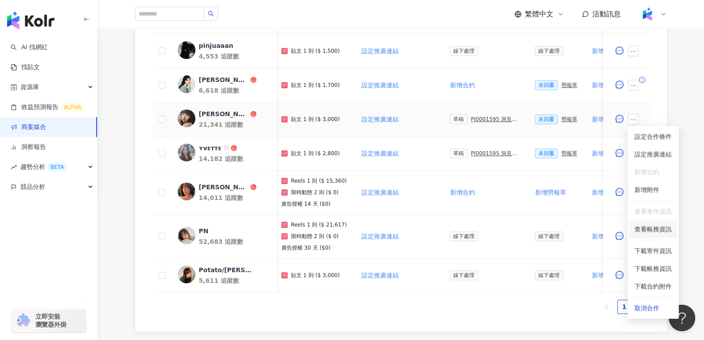
click at [635, 230] on span "查看帳務資訊" at bounding box center [653, 229] width 37 height 10
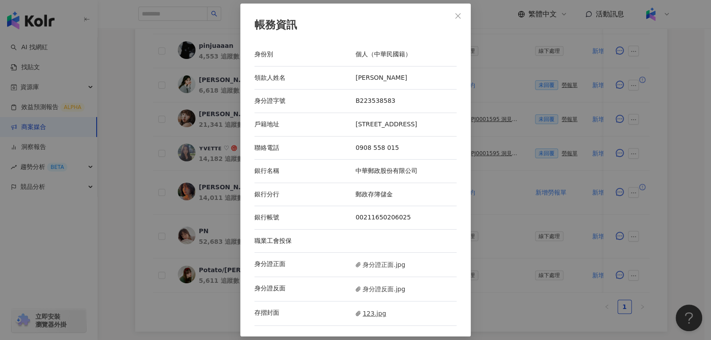
click at [365, 315] on span "123.jpg" at bounding box center [370, 313] width 31 height 10
drag, startPoint x: 465, startPoint y: 12, endPoint x: 455, endPoint y: 8, distance: 10.4
click at [455, 8] on div "帳務資訊 身份別 個人（中華民國籍） 領款人姓名 楊荏羽 身分證字號 B223538583 戶籍地址 臺中市北屯區舊社里14鄰敦富一街208號三樓之六 聯絡電…" at bounding box center [355, 170] width 230 height 333
click at [455, 8] on button "Close" at bounding box center [458, 16] width 18 height 18
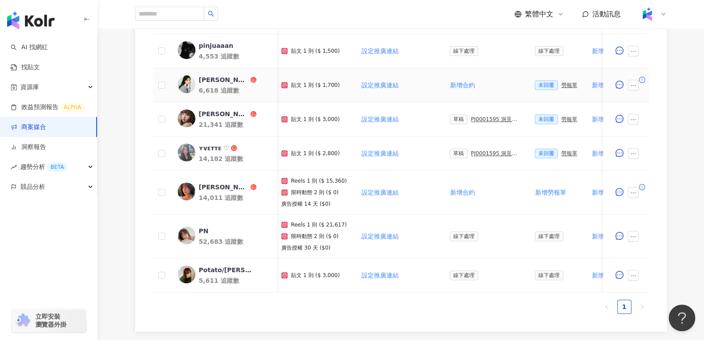
scroll to position [268, 0]
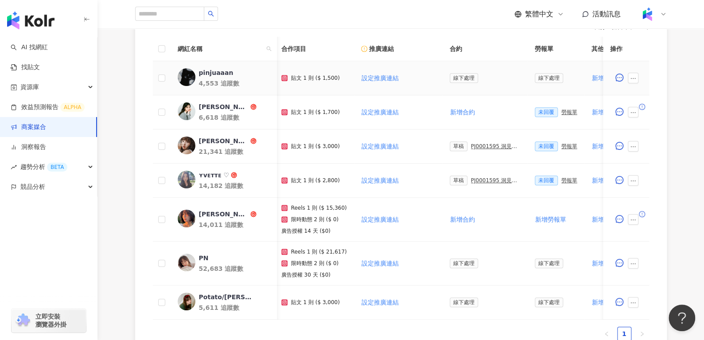
click at [219, 70] on div "pinjuaaan" at bounding box center [216, 72] width 35 height 9
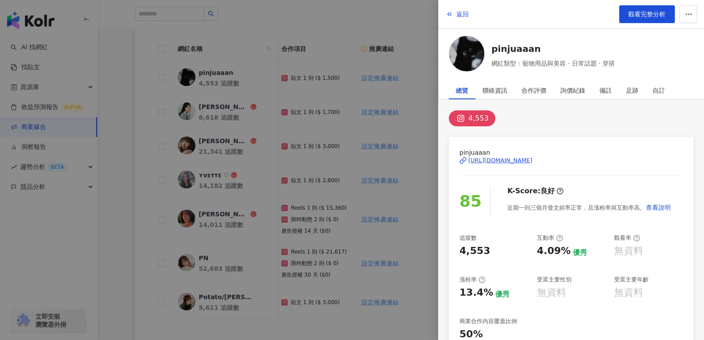
click at [497, 160] on div "https://www.instagram.com/pinjuaaan/" at bounding box center [501, 160] width 64 height 8
click at [465, 12] on span "返回" at bounding box center [463, 14] width 12 height 7
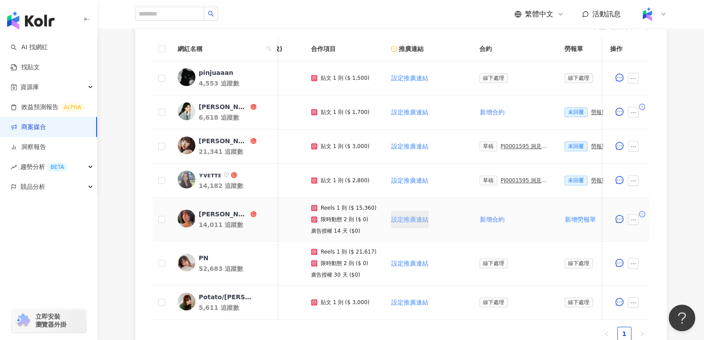
scroll to position [0, 53]
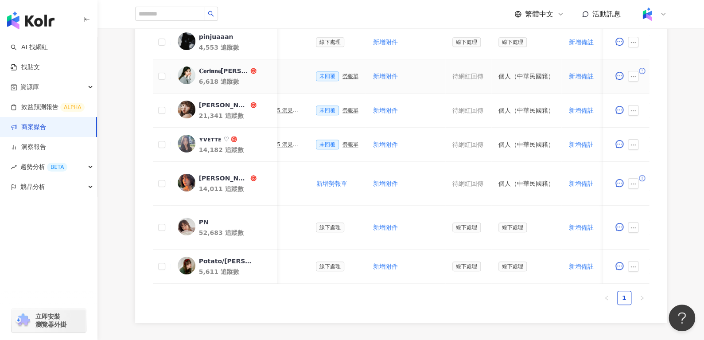
scroll to position [0, 300]
click at [630, 71] on button "button" at bounding box center [633, 76] width 11 height 11
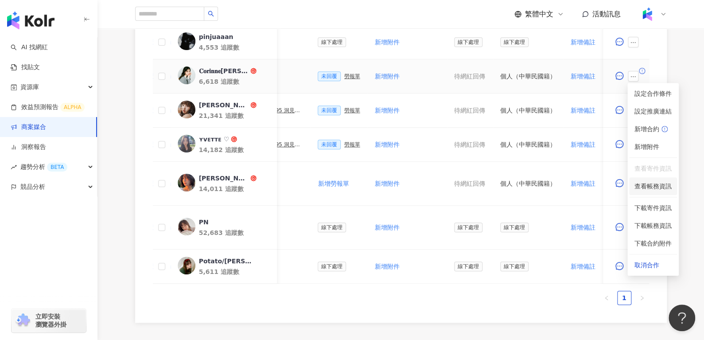
click at [637, 180] on li "查看帳務資訊" at bounding box center [653, 186] width 48 height 18
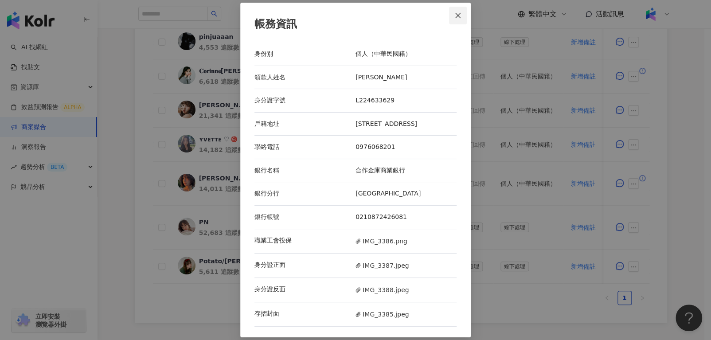
click at [463, 12] on span "Close" at bounding box center [458, 15] width 18 height 7
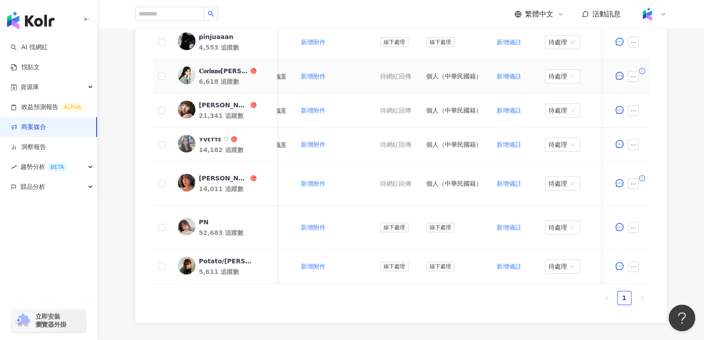
scroll to position [287, 0]
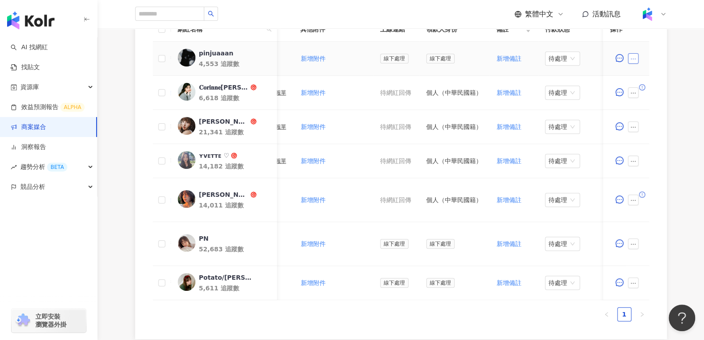
click at [632, 62] on button "button" at bounding box center [633, 58] width 11 height 11
click at [696, 42] on div "0 待邀約 0 確認中 7 執行中 0 已結束 0 無意願/取消合作 幣別 ： 新台幣 ( TWD ) 網紅名稱 合作總酬勞 (含稅) 合作項目 推廣連結 合…" at bounding box center [401, 134] width 607 height 410
click at [631, 91] on icon "ellipsis" at bounding box center [633, 93] width 6 height 6
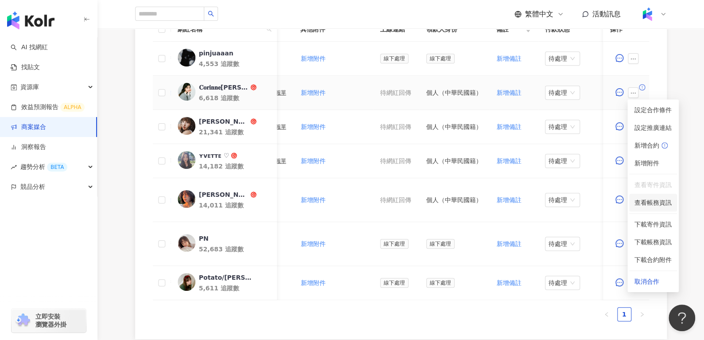
click at [640, 206] on span "查看帳務資訊" at bounding box center [653, 203] width 37 height 10
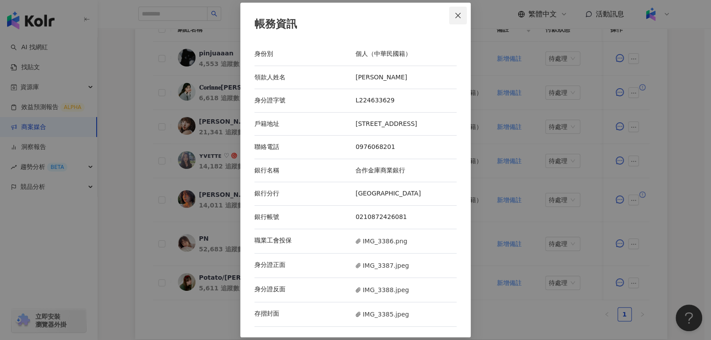
click at [457, 11] on button "Close" at bounding box center [458, 16] width 18 height 18
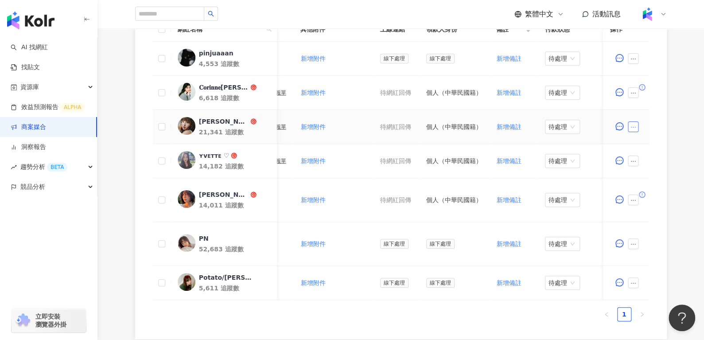
drag, startPoint x: 640, startPoint y: 130, endPoint x: 634, endPoint y: 130, distance: 5.3
click at [634, 130] on span at bounding box center [635, 126] width 14 height 11
click at [632, 120] on div at bounding box center [626, 127] width 32 height 18
click at [632, 133] on div at bounding box center [626, 127] width 32 height 18
click at [633, 127] on icon "ellipsis" at bounding box center [633, 127] width 6 height 6
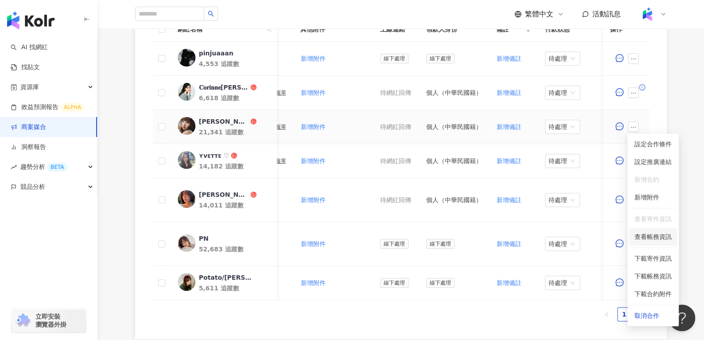
click at [637, 239] on span "查看帳務資訊" at bounding box center [653, 237] width 37 height 10
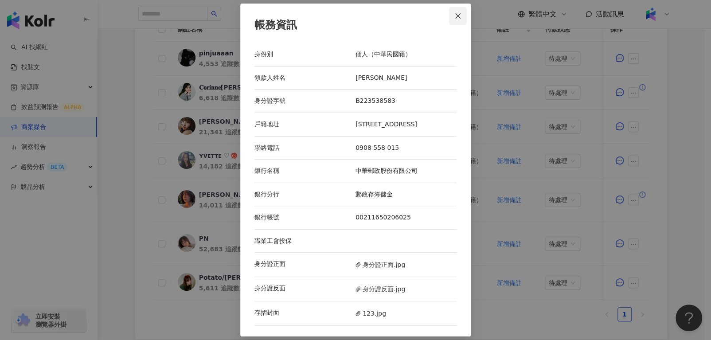
click at [460, 7] on button "Close" at bounding box center [458, 16] width 18 height 18
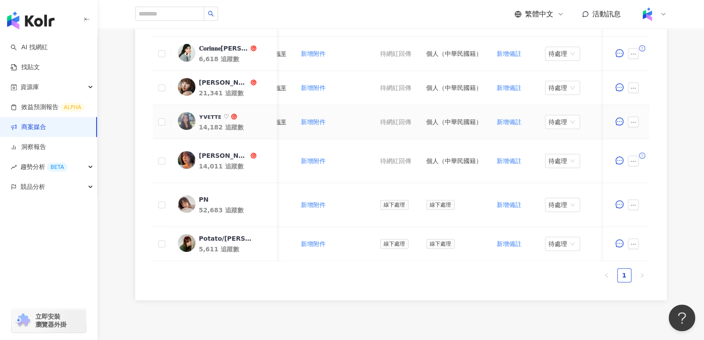
scroll to position [327, 0]
click at [631, 241] on icon "ellipsis" at bounding box center [633, 244] width 6 height 6
click at [428, 282] on ul "1" at bounding box center [401, 275] width 496 height 14
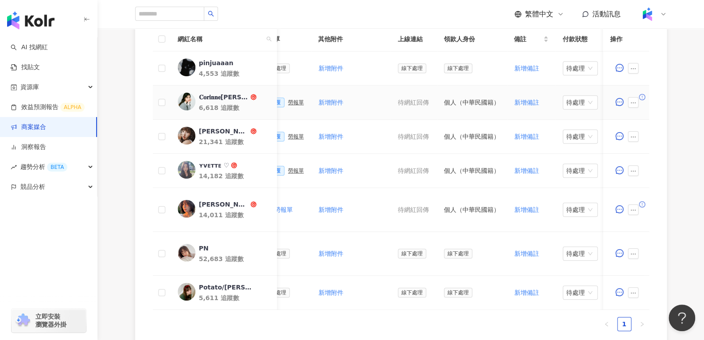
scroll to position [0, 357]
click at [633, 97] on button "button" at bounding box center [633, 102] width 11 height 11
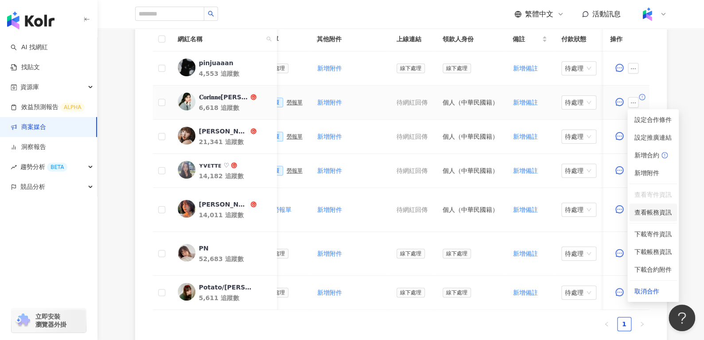
click at [667, 206] on li "查看帳務資訊" at bounding box center [653, 212] width 48 height 18
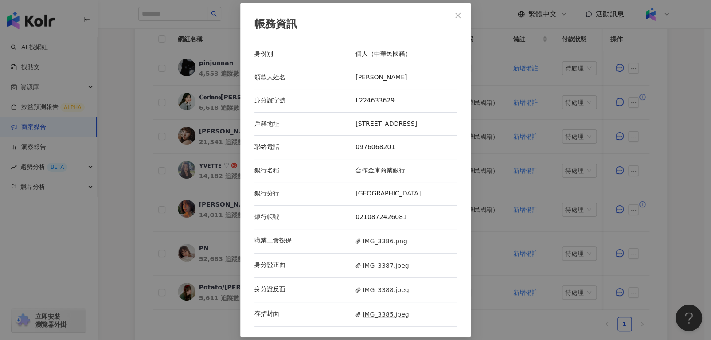
click at [385, 313] on span "IMG_3385.jpeg" at bounding box center [381, 314] width 53 height 10
click at [362, 239] on span "IMG_3386.png" at bounding box center [381, 241] width 52 height 10
drag, startPoint x: 350, startPoint y: 219, endPoint x: 434, endPoint y: 226, distance: 84.4
click at [434, 226] on div "銀行帳號 0210872426081" at bounding box center [355, 217] width 202 height 23
click at [359, 265] on icon at bounding box center [358, 265] width 4 height 4
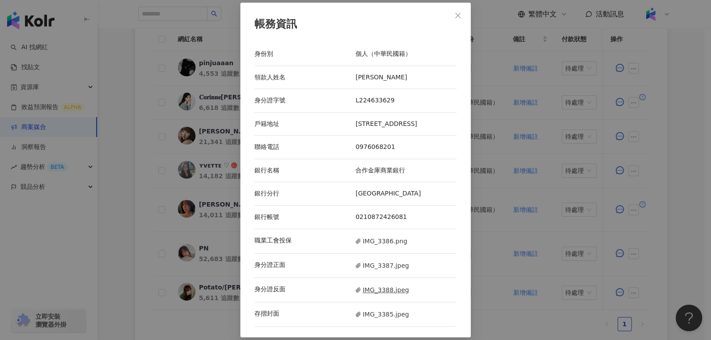
click at [379, 287] on span "IMG_3388.jpeg" at bounding box center [381, 290] width 53 height 10
click at [456, 9] on button "Close" at bounding box center [458, 16] width 18 height 18
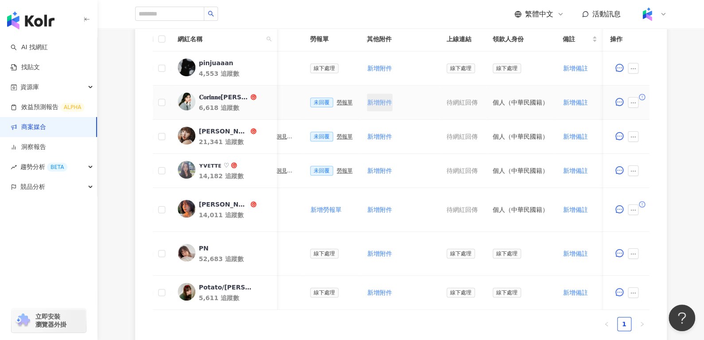
scroll to position [0, 195]
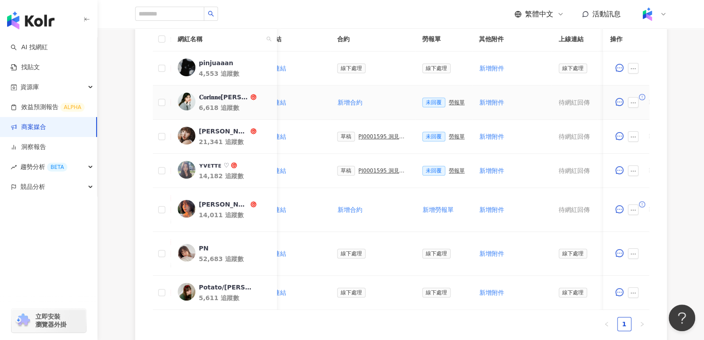
click at [453, 103] on div "勞報單" at bounding box center [457, 102] width 16 height 6
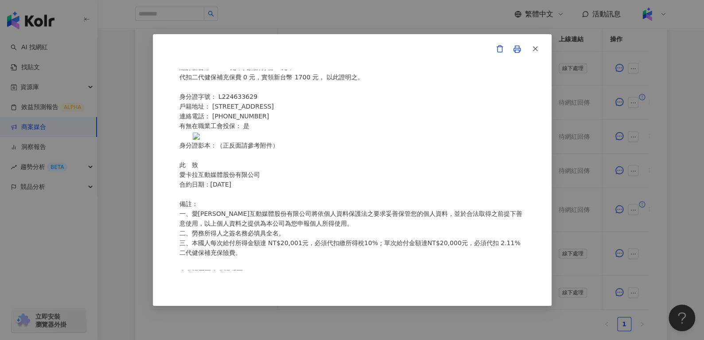
scroll to position [78, 0]
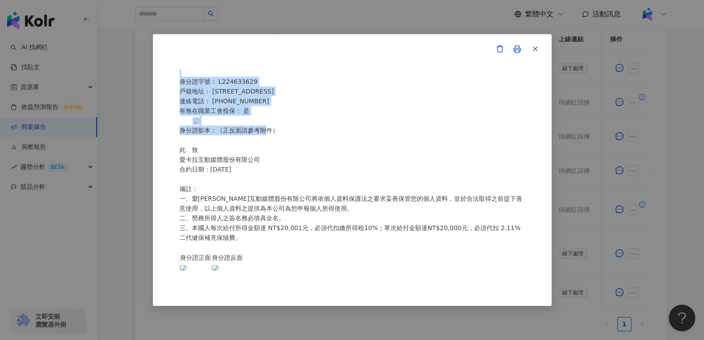
drag, startPoint x: 264, startPoint y: 174, endPoint x: 143, endPoint y: 179, distance: 120.6
click at [143, 179] on div "愛卡拉互動媒體股份有限公司 勞務所得簽收單 本人 林詠婕 茲領到 愛卡拉互動媒體股份有限公司 洞⾒數位_護妍天使印彩貼 _202507_KOL專案 款項 ， …" at bounding box center [352, 170] width 704 height 340
click at [277, 137] on div "愛卡拉互動媒體股份有限公司 勞務所得簽收單 本人 林詠婕 茲領到 愛卡拉互動媒體股份有限公司 洞⾒數位_護妍天使印彩貼 _202507_KOL專案 款項 ， …" at bounding box center [353, 170] width 346 height 201
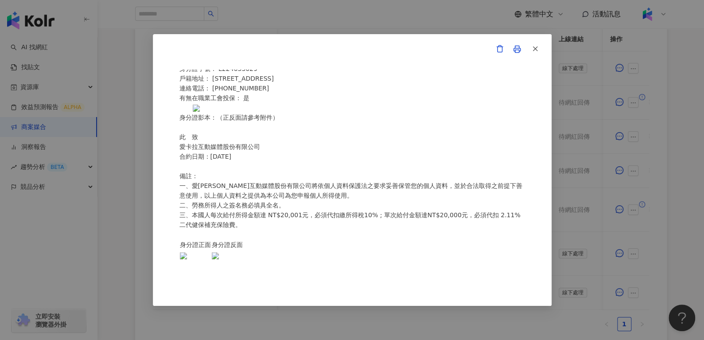
scroll to position [248, 0]
click at [539, 47] on button "button" at bounding box center [535, 49] width 18 height 18
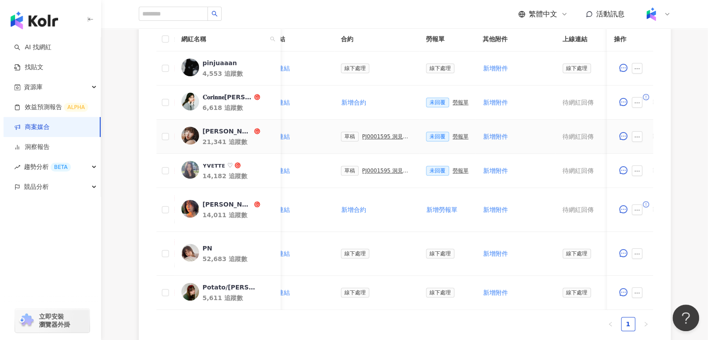
scroll to position [270, 0]
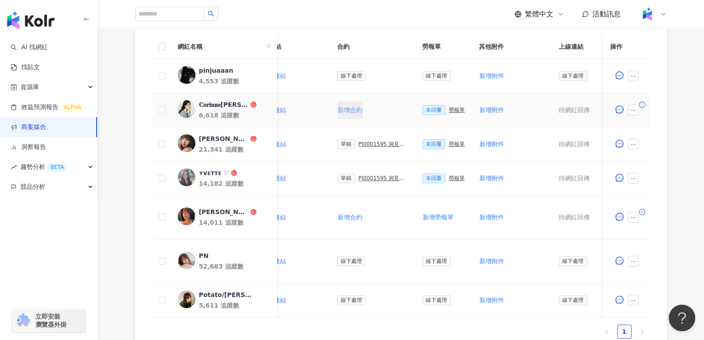
click at [339, 113] on span "新增合約" at bounding box center [350, 109] width 25 height 7
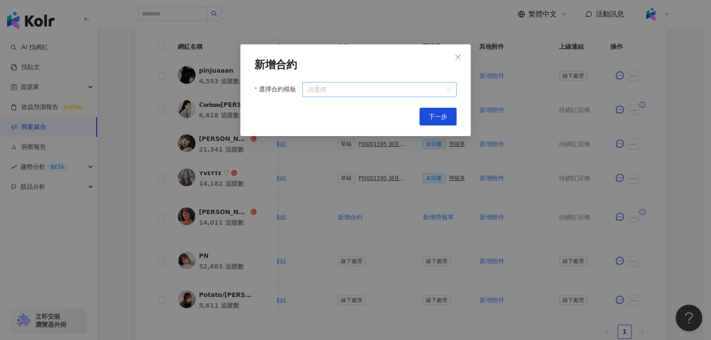
click at [393, 89] on input "選擇合約模板" at bounding box center [380, 89] width 144 height 14
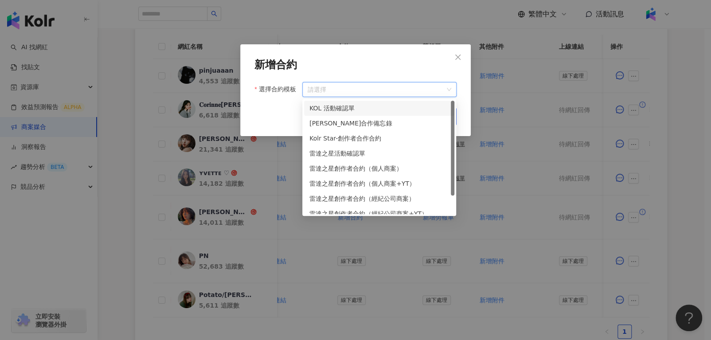
click at [387, 109] on div "KOL 活動確認單" at bounding box center [379, 108] width 140 height 10
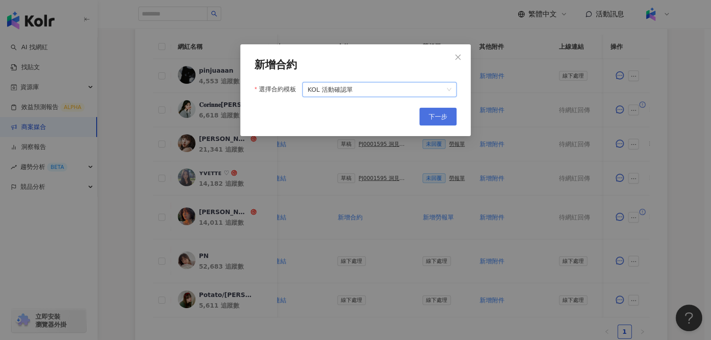
click at [442, 114] on span "下一步" at bounding box center [438, 116] width 19 height 7
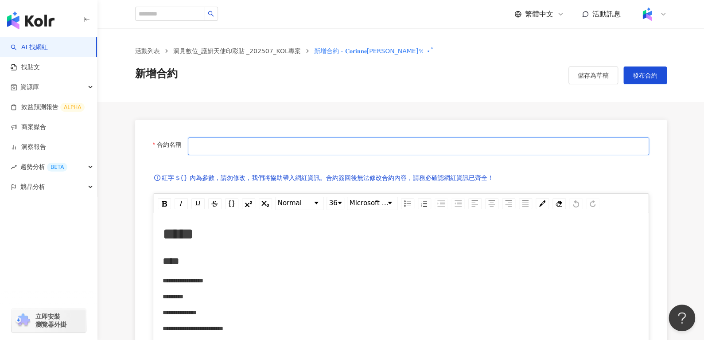
click at [246, 147] on input "合約名稱" at bounding box center [418, 146] width 461 height 18
type input "**********"
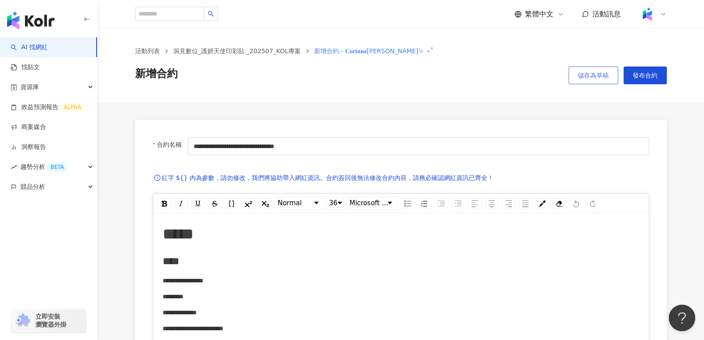
click at [594, 76] on span "儲存為草稿" at bounding box center [593, 75] width 31 height 7
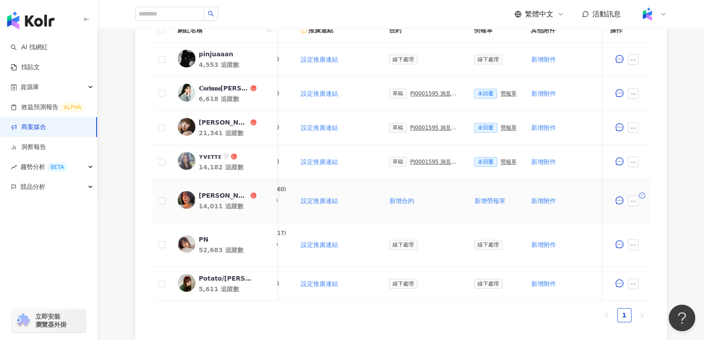
scroll to position [0, 144]
click at [416, 93] on div "PJ0001595 洞⾒數位_護妍天使印彩貼 _202507_KOL專案" at bounding box center [435, 93] width 50 height 6
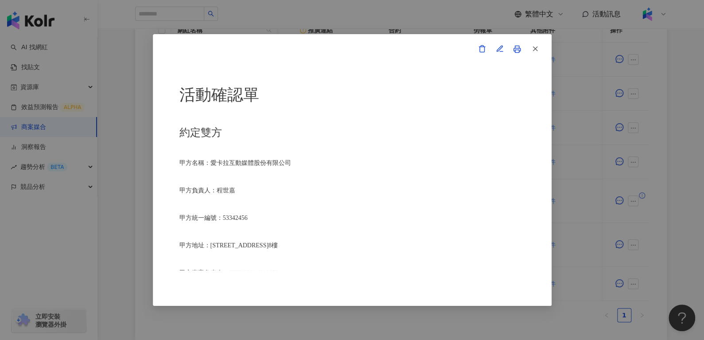
click at [494, 39] on div "活動確認單 約定雙方 甲方名稱：愛卡拉互動媒體股份有限公司 甲方負責人：程世嘉 甲方統一編號：53342456 甲方地址：104 台北市中山區南京東路二段16…" at bounding box center [352, 170] width 399 height 272
click at [496, 44] on span "button" at bounding box center [500, 48] width 8 height 9
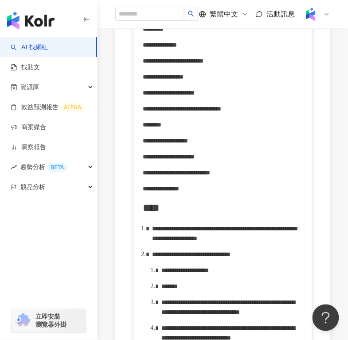
scroll to position [316, 0]
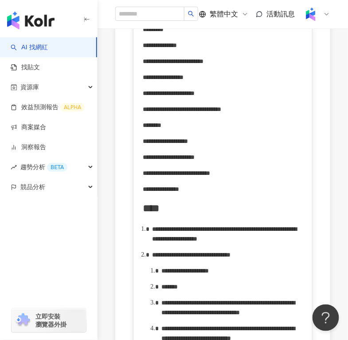
click at [226, 258] on span "**********" at bounding box center [191, 255] width 78 height 6
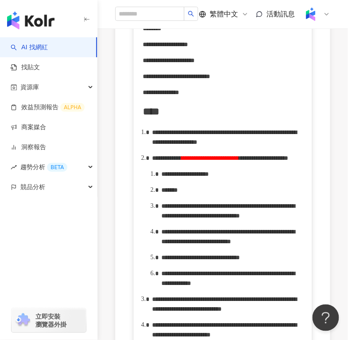
scroll to position [417, 0]
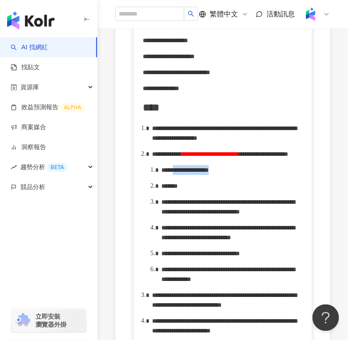
drag, startPoint x: 191, startPoint y: 217, endPoint x: 247, endPoint y: 221, distance: 56.0
click at [209, 173] on span "**********" at bounding box center [184, 170] width 47 height 6
paste div "rdw-editor"
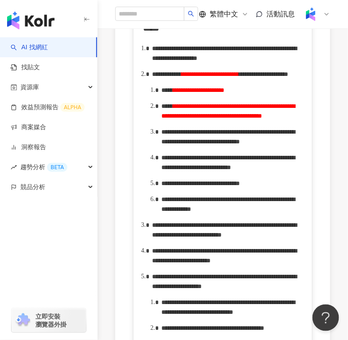
scroll to position [499, 0]
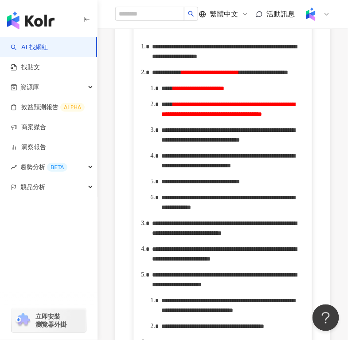
click at [214, 143] on span "**********" at bounding box center [227, 135] width 133 height 16
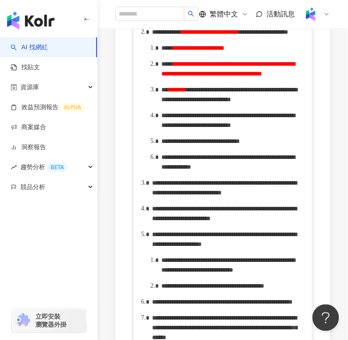
click at [286, 102] on span "**********" at bounding box center [229, 94] width 136 height 16
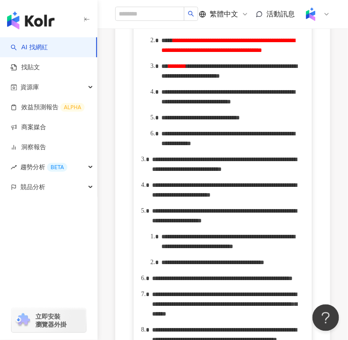
scroll to position [563, 0]
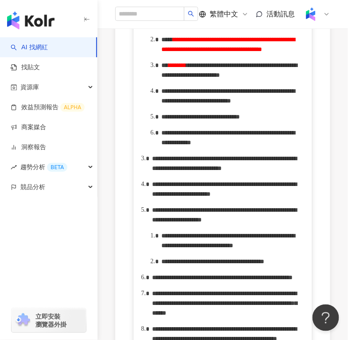
click at [219, 104] on span "**********" at bounding box center [227, 96] width 133 height 16
click at [292, 104] on span "**********" at bounding box center [227, 96] width 133 height 16
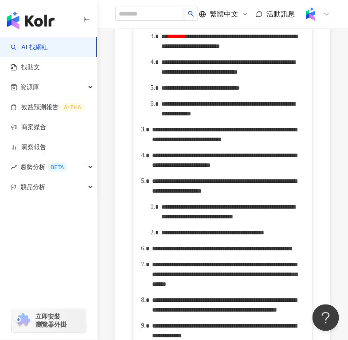
scroll to position [599, 0]
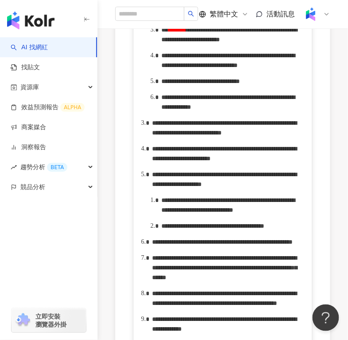
click at [240, 84] on span "**********" at bounding box center [200, 81] width 78 height 6
click at [188, 110] on span "**********" at bounding box center [227, 102] width 133 height 16
click at [172, 100] on span "**********" at bounding box center [189, 97] width 56 height 6
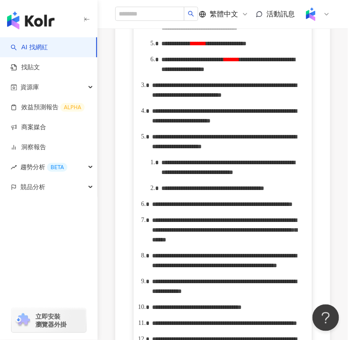
click at [224, 62] on span "**********" at bounding box center [192, 59] width 62 height 6
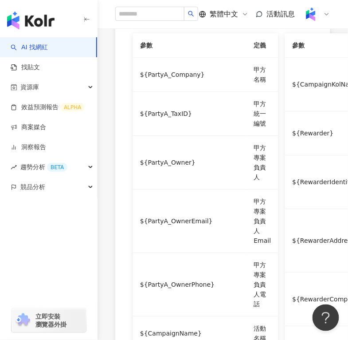
scroll to position [1259, 0]
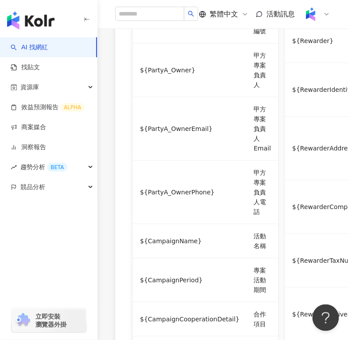
drag, startPoint x: 207, startPoint y: 134, endPoint x: 244, endPoint y: 136, distance: 36.8
drag, startPoint x: 239, startPoint y: 145, endPoint x: 277, endPoint y: 146, distance: 38.6
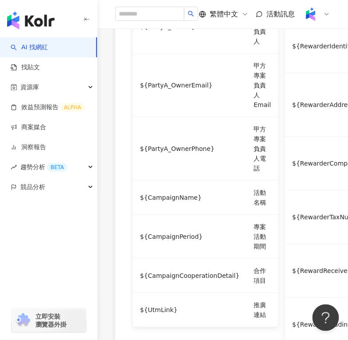
scroll to position [1304, 0]
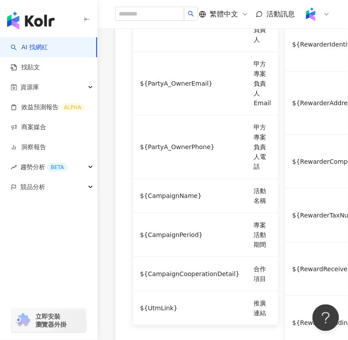
drag, startPoint x: 236, startPoint y: 218, endPoint x: 173, endPoint y: 228, distance: 63.3
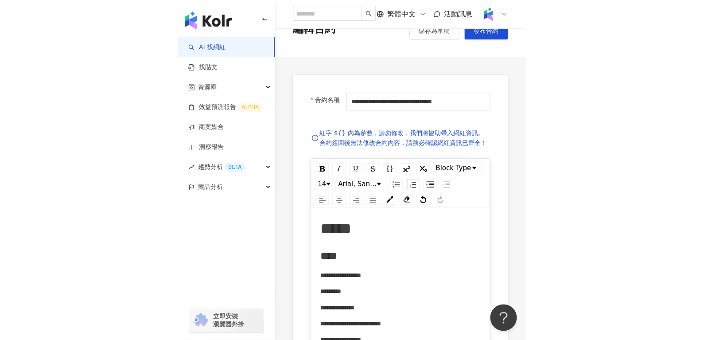
scroll to position [0, 0]
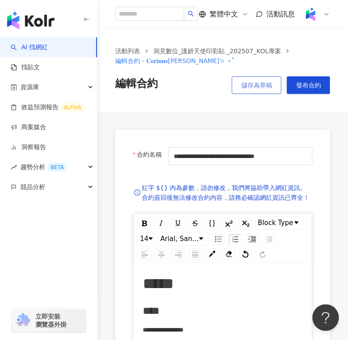
click at [259, 89] on span "儲存為草稿" at bounding box center [256, 85] width 31 height 7
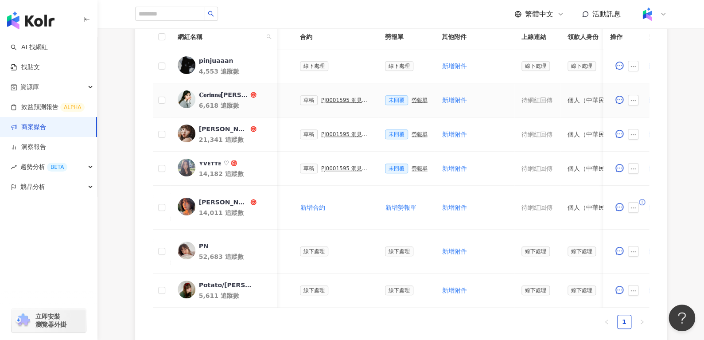
scroll to position [0, 231]
click at [413, 99] on div "勞報單" at bounding box center [421, 100] width 16 height 6
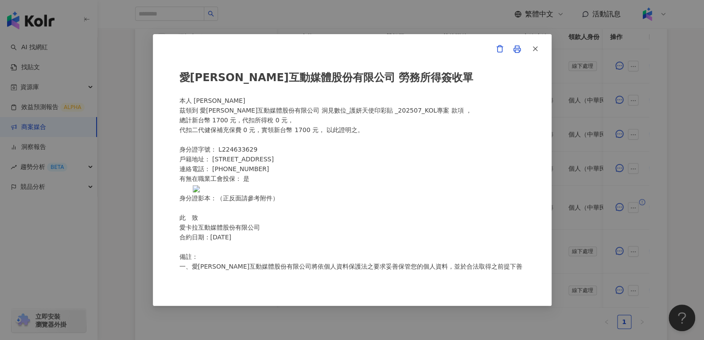
scroll to position [9, 0]
click at [537, 47] on line "button" at bounding box center [535, 49] width 4 height 4
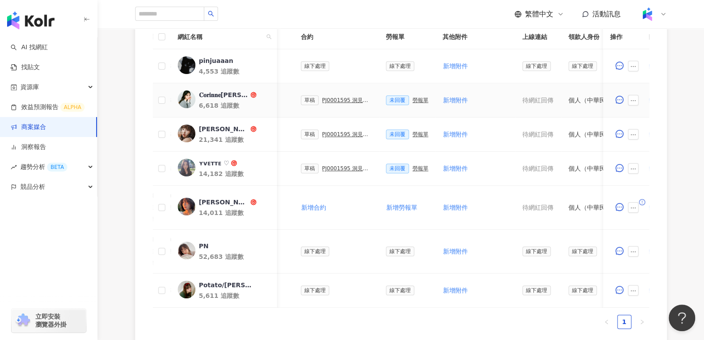
click at [351, 97] on div "PJ0001595 洞⾒數位_護妍天使印彩貼 _202507_KOL專案" at bounding box center [347, 100] width 50 height 6
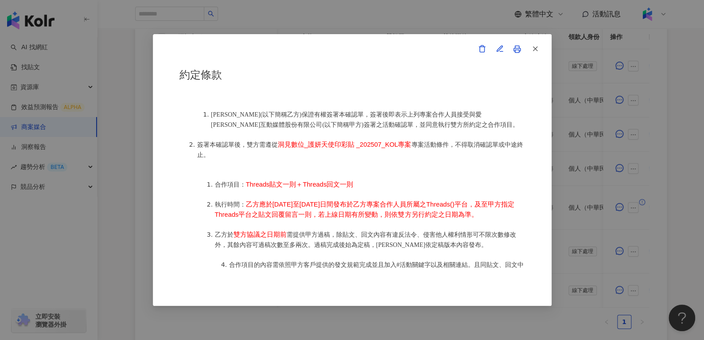
scroll to position [433, 0]
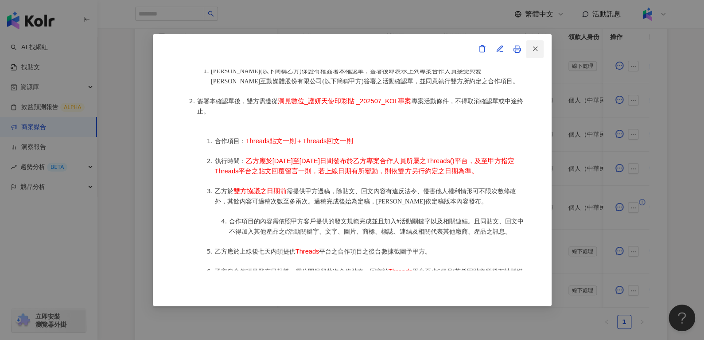
click at [537, 50] on icon "button" at bounding box center [535, 49] width 8 height 8
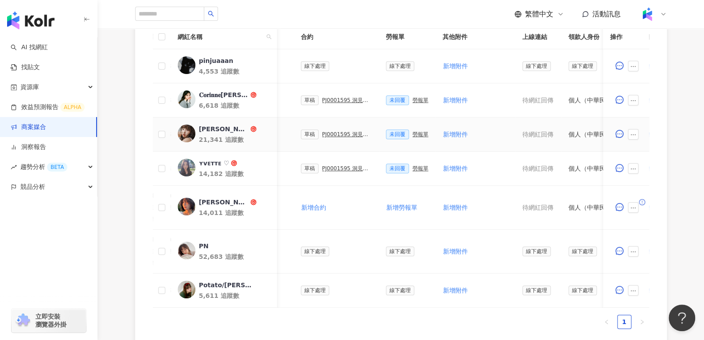
click at [321, 138] on div "草稿 PJ0001595 洞⾒數位_護妍天使印彩貼 _202507_KOL專案" at bounding box center [336, 134] width 71 height 10
click at [328, 134] on div "PJ0001595 洞⾒數位_護妍天使印彩貼 _202507_KOL專案" at bounding box center [347, 134] width 50 height 6
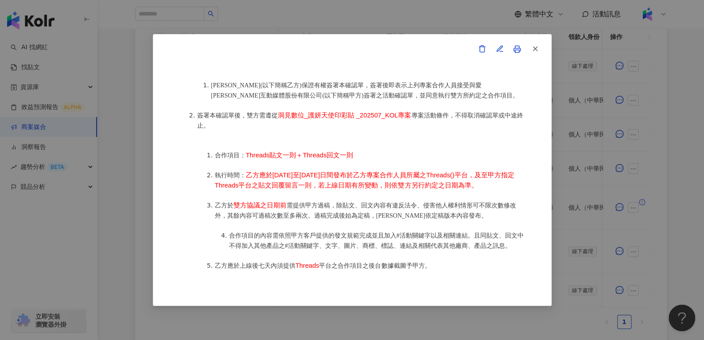
scroll to position [420, 0]
click at [541, 47] on button "button" at bounding box center [535, 49] width 18 height 18
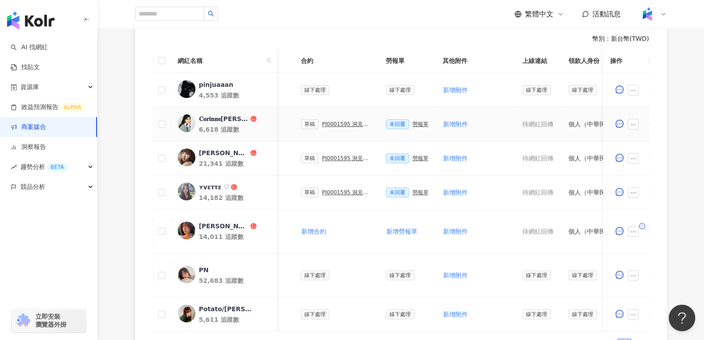
scroll to position [254, 0]
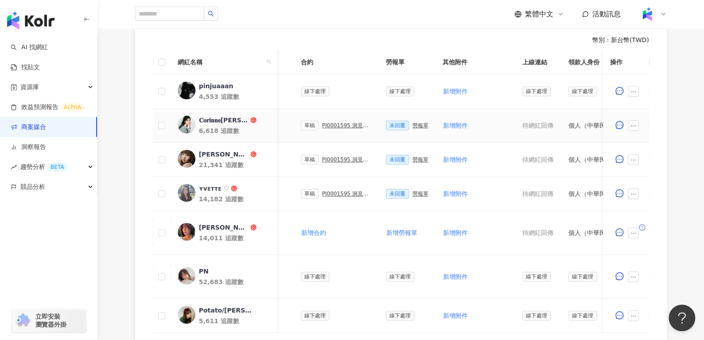
click at [211, 120] on div "𝐂𝐨𝐫𝐢𝐧𝐧𝐞詠婕𐙚 ⋆˚" at bounding box center [224, 120] width 50 height 9
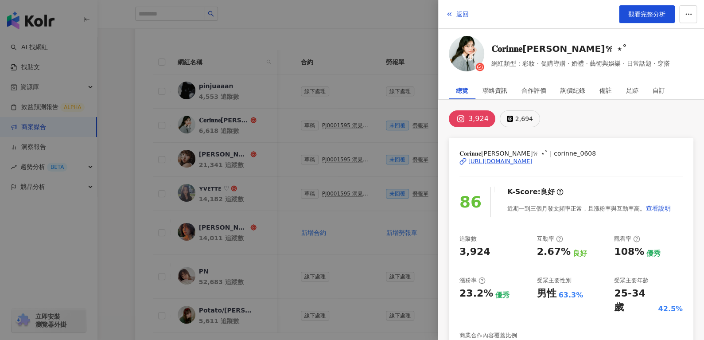
click at [516, 122] on div "2,694" at bounding box center [524, 119] width 18 height 12
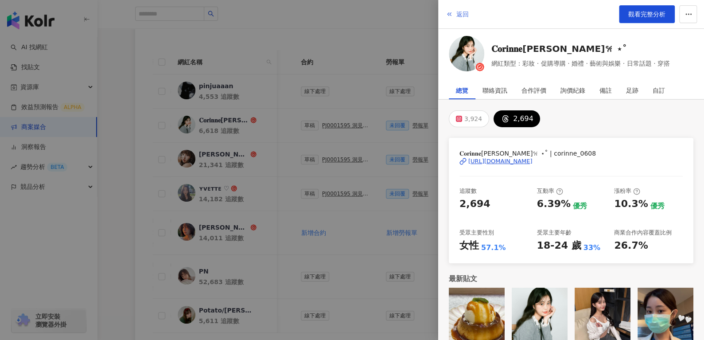
click at [464, 11] on span "返回" at bounding box center [463, 14] width 12 height 7
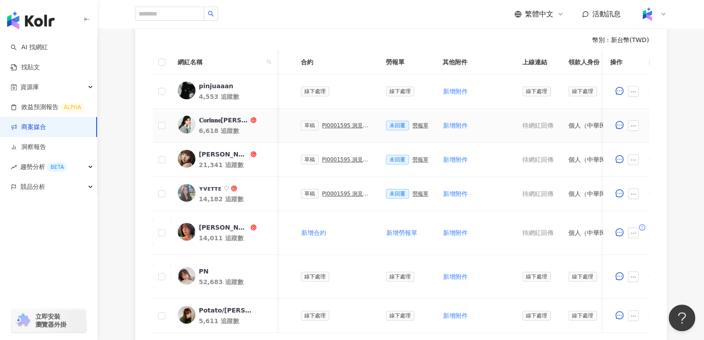
click at [322, 124] on div "PJ0001595 洞⾒數位_護妍天使印彩貼 _202507_KOL專案" at bounding box center [347, 125] width 50 height 6
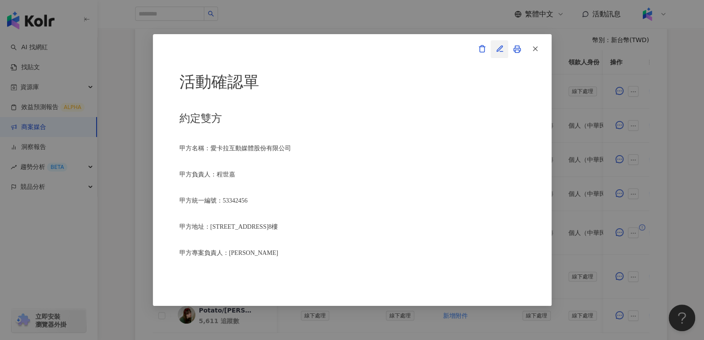
click at [500, 51] on span "button" at bounding box center [500, 48] width 8 height 9
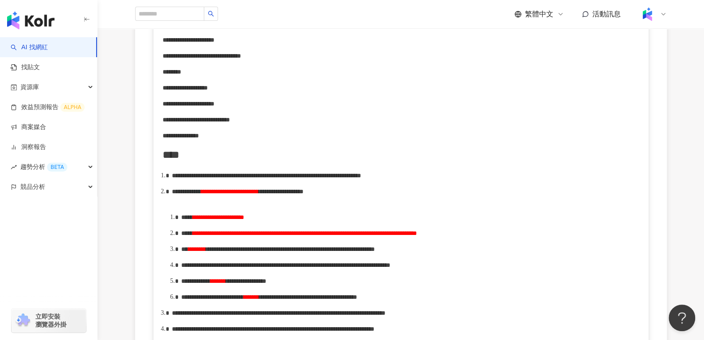
scroll to position [321, 0]
click at [417, 236] on span "**********" at bounding box center [305, 233] width 224 height 6
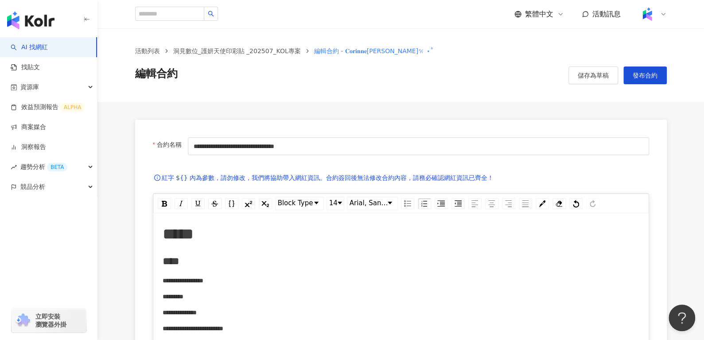
scroll to position [0, 0]
click at [582, 66] on button "儲存為草稿" at bounding box center [594, 75] width 50 height 18
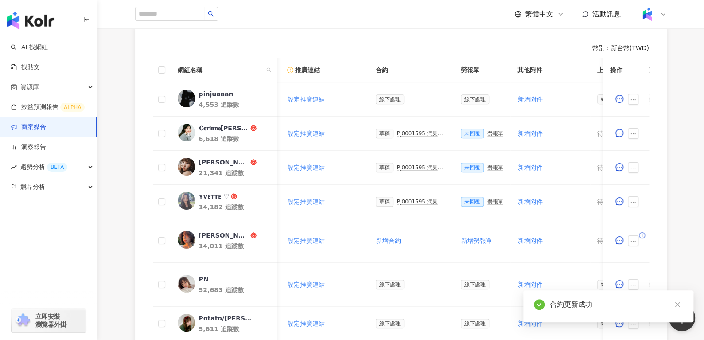
scroll to position [0, 156]
click at [211, 160] on div "楊荏羽" at bounding box center [224, 162] width 50 height 9
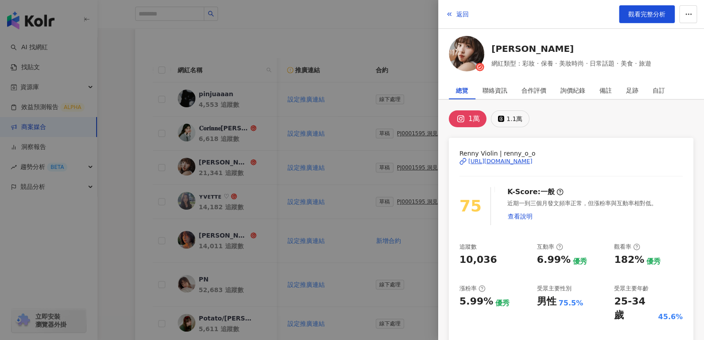
click at [508, 113] on div "1.1萬" at bounding box center [515, 119] width 16 height 12
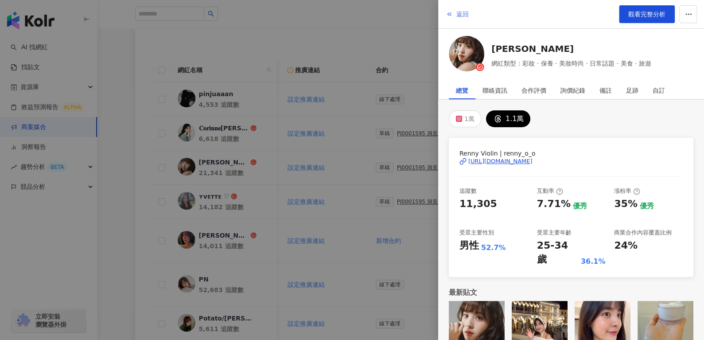
click at [465, 9] on button "返回" at bounding box center [457, 14] width 24 height 18
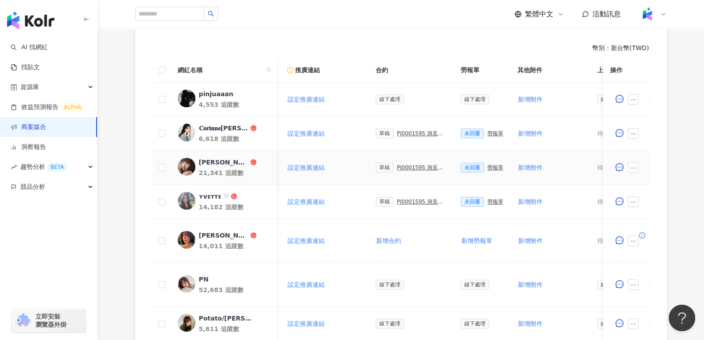
click at [397, 169] on div "PJ0001595 洞⾒數位_護妍天使印彩貼 _202507_KOL專案" at bounding box center [422, 167] width 50 height 6
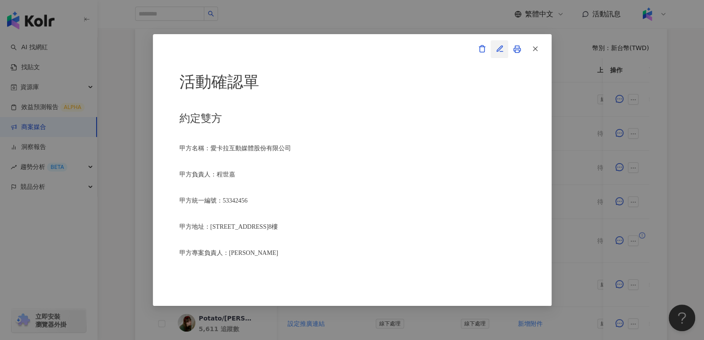
click at [504, 53] on button "button" at bounding box center [500, 49] width 18 height 18
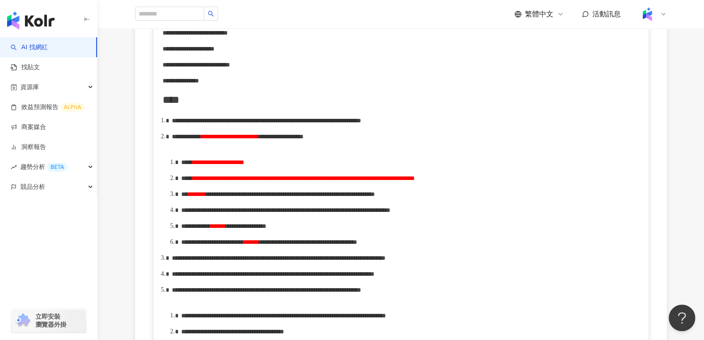
scroll to position [377, 0]
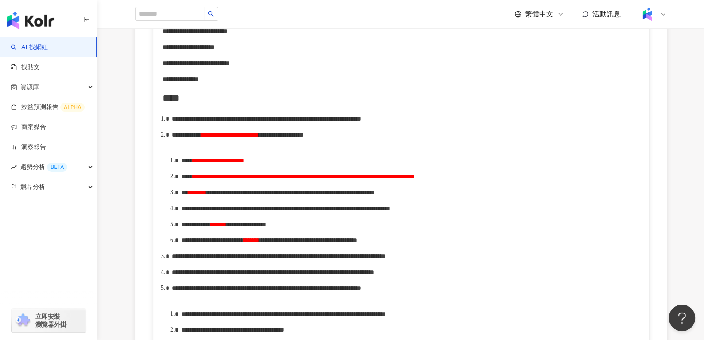
click at [415, 180] on span "**********" at bounding box center [304, 176] width 222 height 6
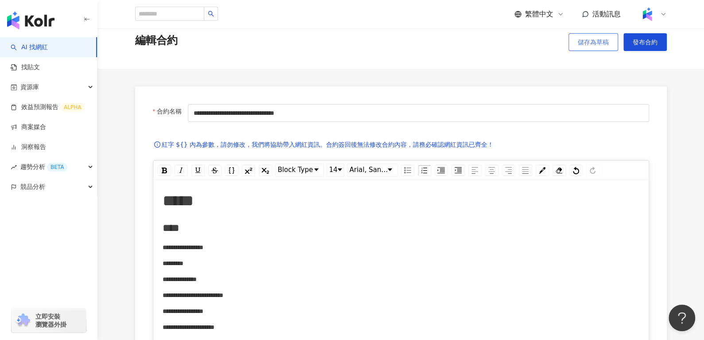
click at [582, 46] on span "儲存為草稿" at bounding box center [593, 42] width 31 height 7
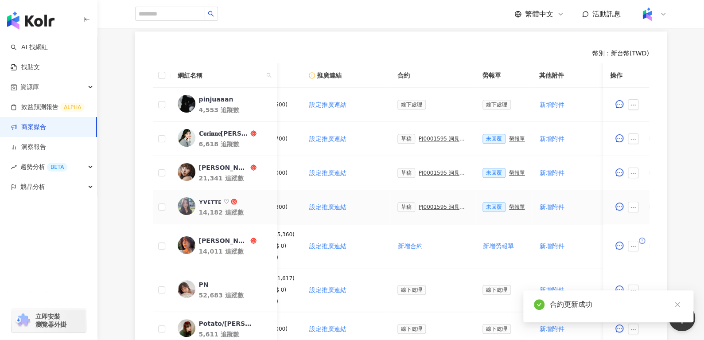
scroll to position [0, 136]
click at [435, 204] on div "PJ0001595 洞⾒數位_護妍天使印彩貼 _202507_KOL專案" at bounding box center [443, 207] width 50 height 6
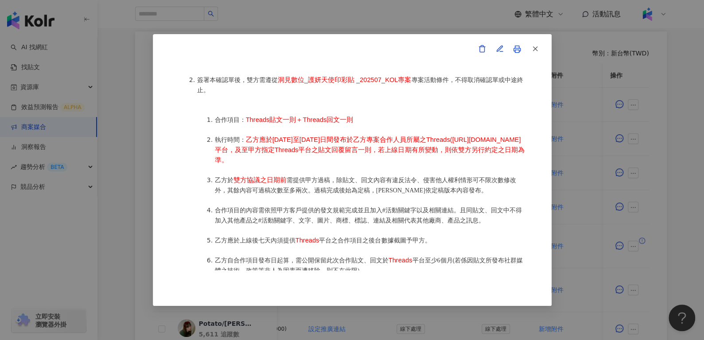
scroll to position [454, 0]
click at [533, 47] on icon "button" at bounding box center [535, 49] width 8 height 8
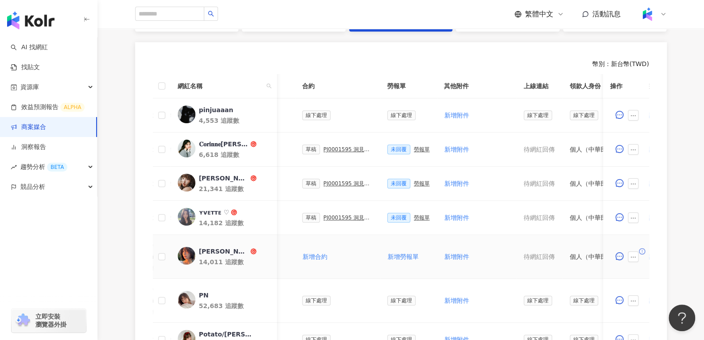
scroll to position [174, 0]
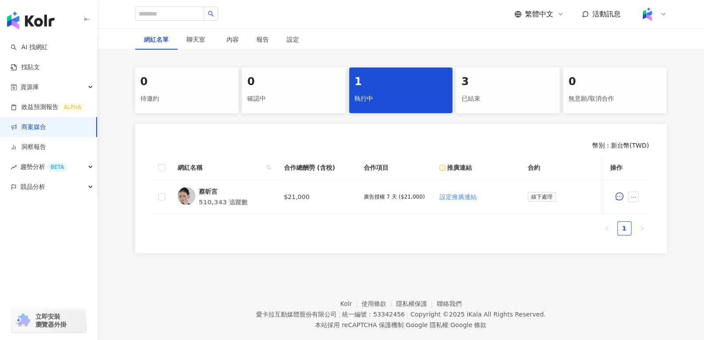
scroll to position [148, 0]
click at [484, 96] on div "已結束" at bounding box center [507, 99] width 93 height 15
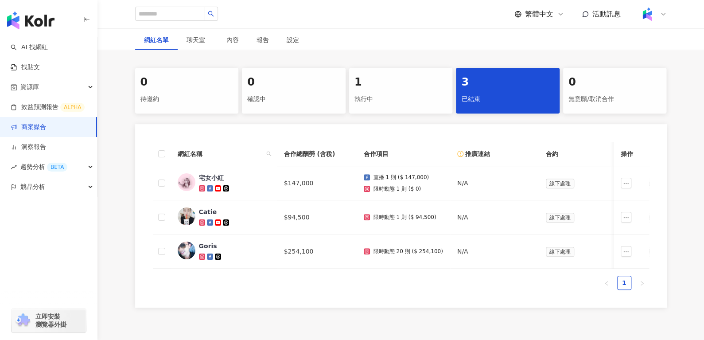
click at [434, 93] on div "執行中" at bounding box center [401, 99] width 93 height 15
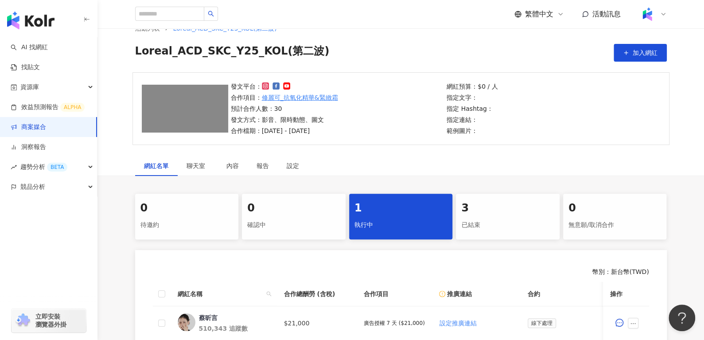
scroll to position [0, 0]
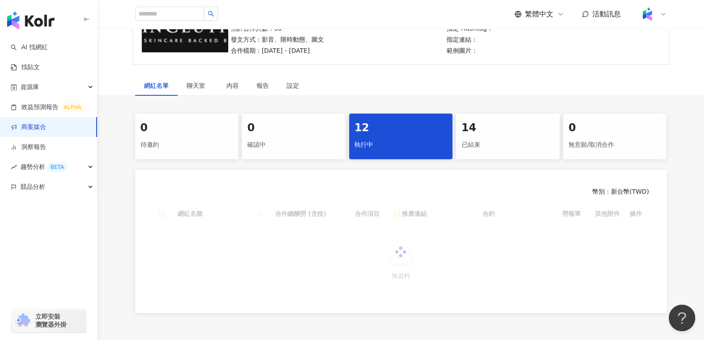
scroll to position [172, 0]
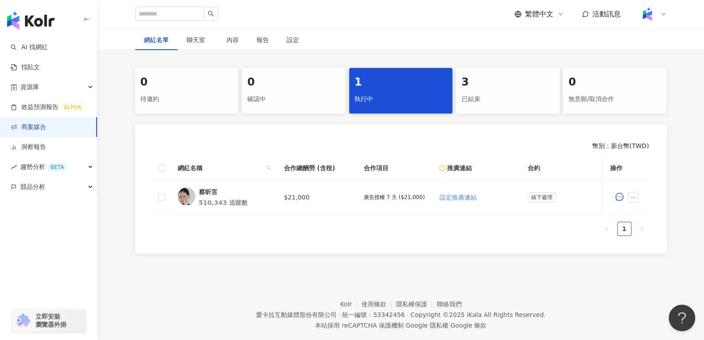
scroll to position [149, 0]
